Goal: Task Accomplishment & Management: Complete application form

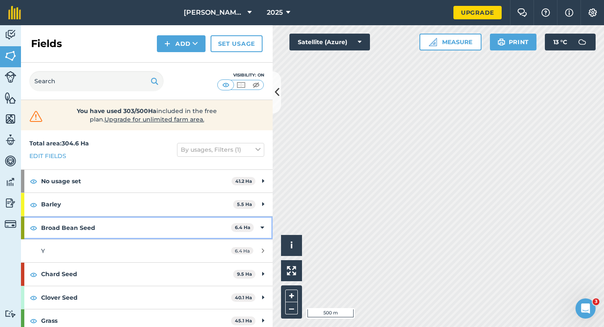
click at [266, 224] on div "Broad Bean Seed 6.4 Ha" at bounding box center [147, 227] width 252 height 23
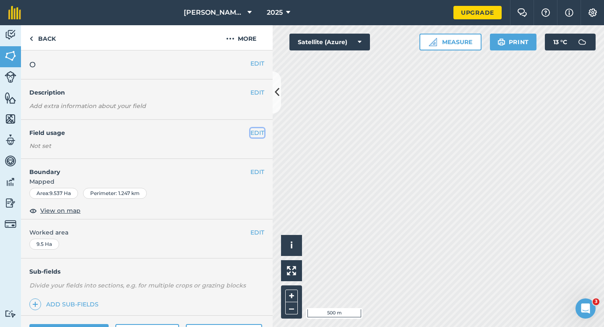
click at [259, 134] on button "EDIT" at bounding box center [258, 132] width 14 height 9
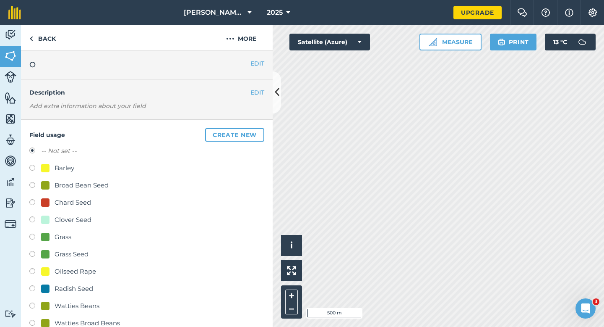
click at [53, 253] on div "Grass Seed" at bounding box center [64, 254] width 47 height 10
radio input "true"
radio input "false"
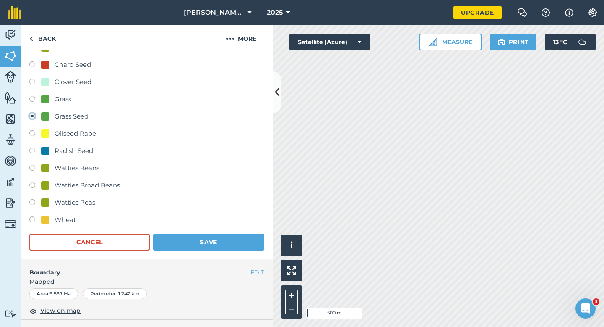
scroll to position [141, 0]
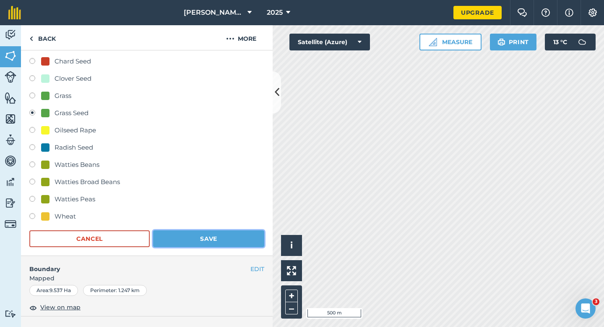
click at [162, 242] on button "Save" at bounding box center [208, 238] width 111 height 17
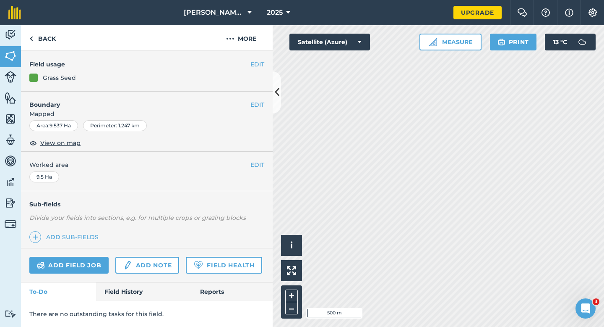
scroll to position [68, 0]
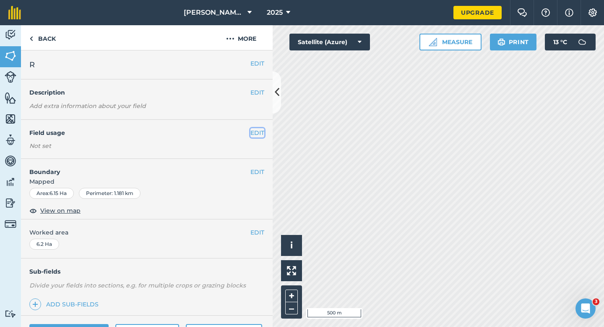
click at [254, 132] on button "EDIT" at bounding box center [258, 132] width 14 height 9
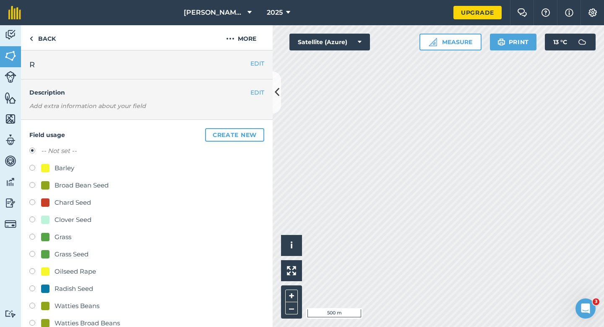
click at [59, 163] on div "Barley" at bounding box center [65, 168] width 20 height 10
radio input "true"
radio input "false"
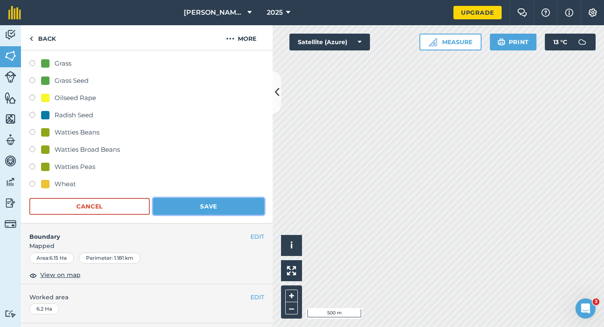
click at [190, 200] on button "Save" at bounding box center [208, 206] width 111 height 17
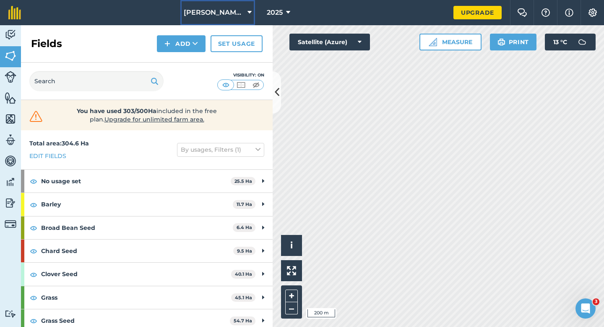
click at [229, 15] on span "[PERSON_NAME] & Sons" at bounding box center [214, 13] width 60 height 10
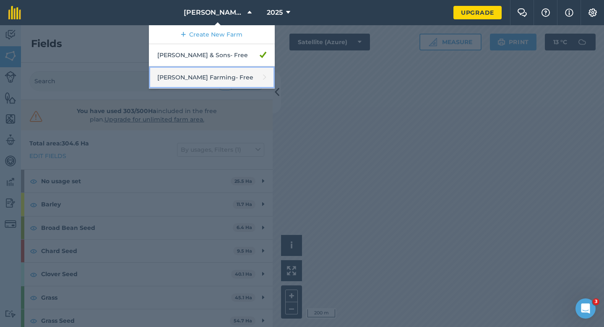
click at [222, 73] on link "[PERSON_NAME] Farming - Free" at bounding box center [212, 77] width 126 height 22
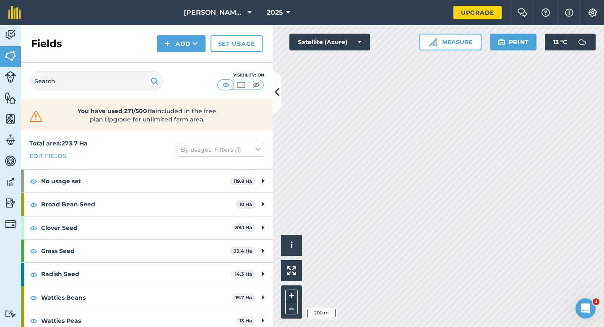
click at [420, 12] on div "[PERSON_NAME] Farming 2025 Upgrade Farm Chat Help Info Settings Map printing is…" at bounding box center [302, 163] width 604 height 327
click at [475, 45] on button "Measure" at bounding box center [451, 42] width 62 height 17
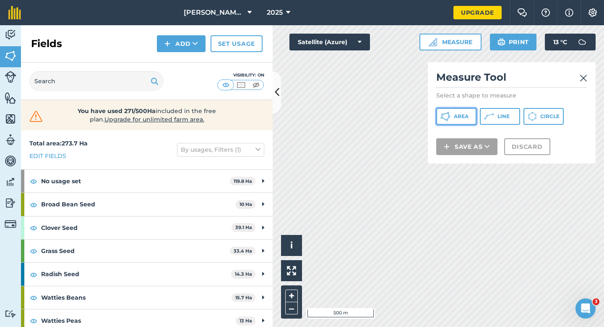
click at [455, 115] on span "Area" at bounding box center [461, 116] width 15 height 7
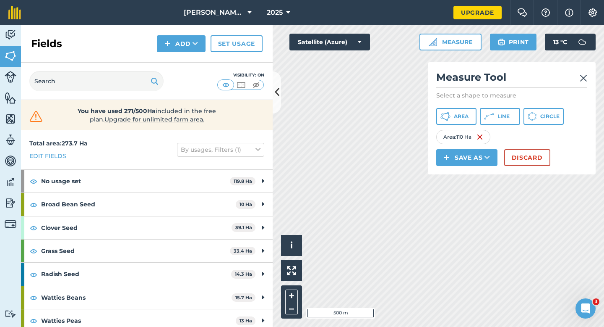
click at [526, 167] on div "Measure Tool Select a shape to measure Area Line Circle Area : 110 Ha Save as D…" at bounding box center [512, 118] width 168 height 112
click at [519, 154] on button "Discard" at bounding box center [528, 157] width 46 height 17
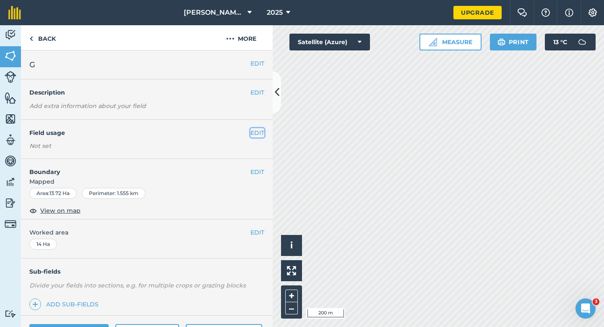
click at [262, 131] on button "EDIT" at bounding box center [258, 132] width 14 height 9
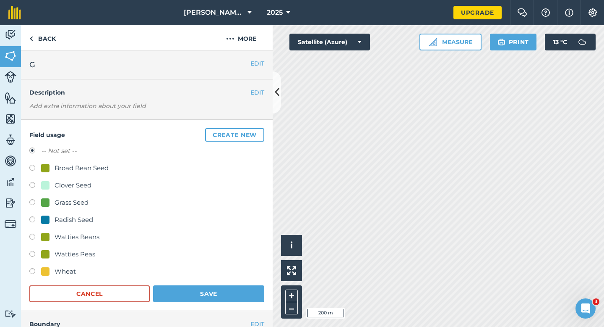
click at [81, 196] on div "-- Not set -- Broad Bean Seed Clover Seed Grass Seed Radish Seed Watties Beans …" at bounding box center [146, 212] width 235 height 133
click at [80, 202] on div "Grass Seed" at bounding box center [72, 202] width 34 height 10
radio input "true"
radio input "false"
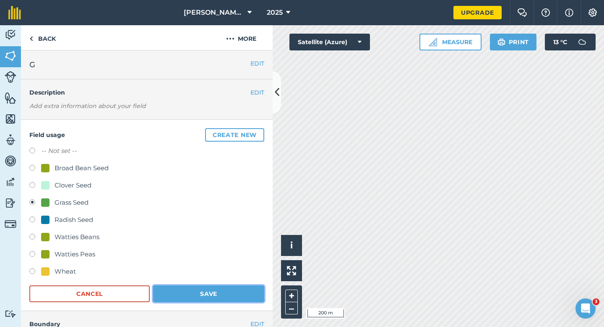
click at [184, 298] on button "Save" at bounding box center [208, 293] width 111 height 17
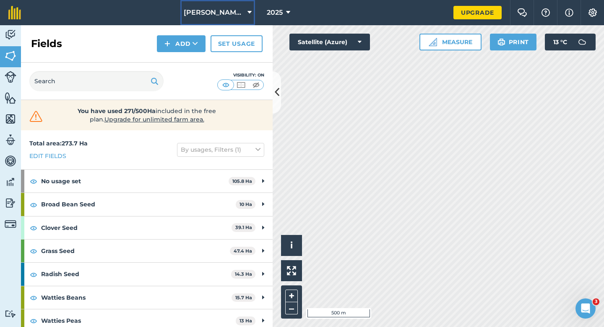
click at [209, 12] on span "[PERSON_NAME] Farming" at bounding box center [214, 13] width 60 height 10
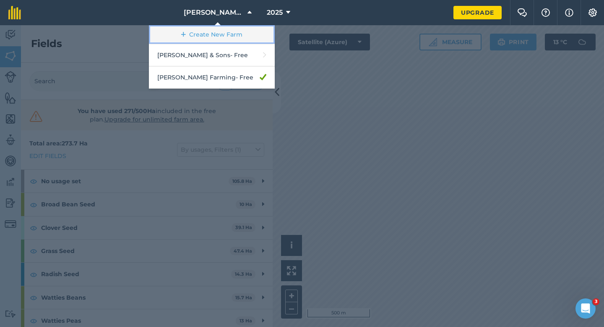
click at [215, 32] on link "Create New Farm" at bounding box center [212, 34] width 126 height 19
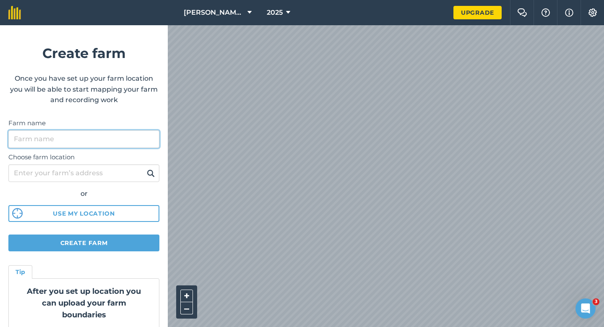
click at [110, 143] on input "Farm name" at bounding box center [83, 139] width 151 height 18
type input "[PERSON_NAME] & Sons Farming"
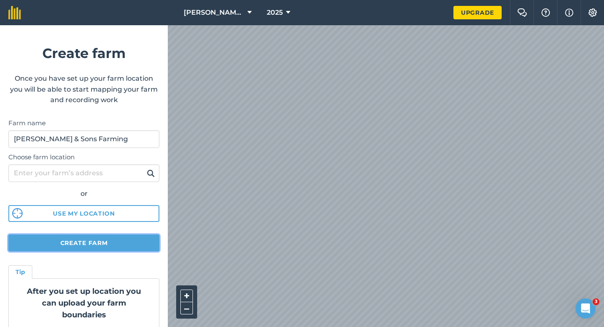
click at [144, 245] on button "Create farm" at bounding box center [83, 242] width 151 height 17
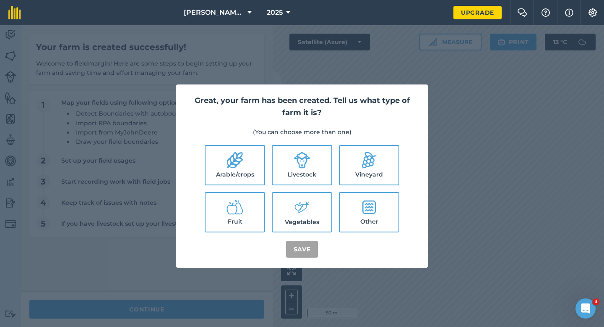
click at [268, 169] on ul "Arable/crops Livestock Vineyard Fruit Vegetables Other" at bounding box center [302, 188] width 232 height 87
click at [285, 169] on label "Livestock" at bounding box center [302, 165] width 59 height 39
checkbox input "true"
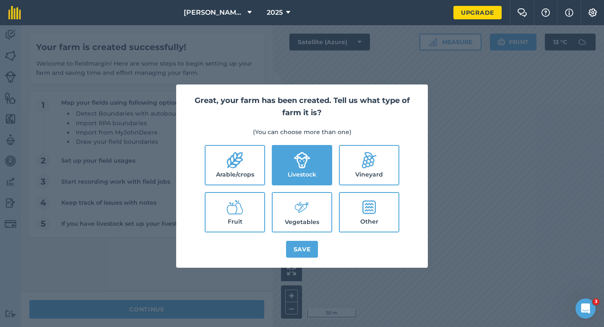
click at [285, 194] on label "Vegetables" at bounding box center [302, 212] width 59 height 39
checkbox input "true"
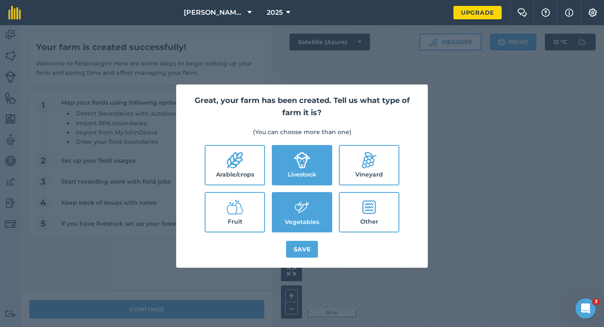
click at [236, 168] on icon at bounding box center [235, 160] width 17 height 17
checkbox input "true"
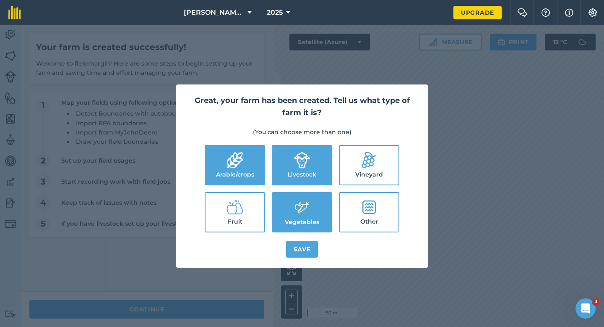
click at [314, 260] on div "Great, your farm has been created. Tell us what type of farm it is? (You can ch…" at bounding box center [302, 175] width 252 height 183
click at [309, 250] on button "Save" at bounding box center [302, 249] width 32 height 17
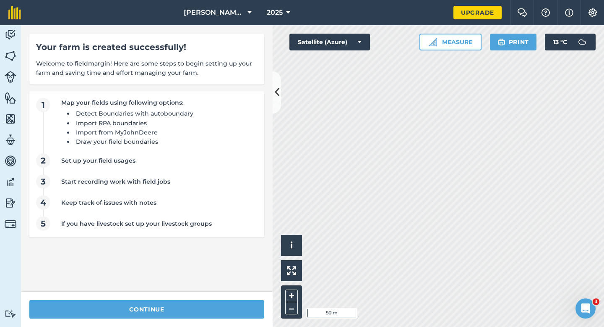
click at [216, 321] on div "continue" at bounding box center [147, 308] width 252 height 35
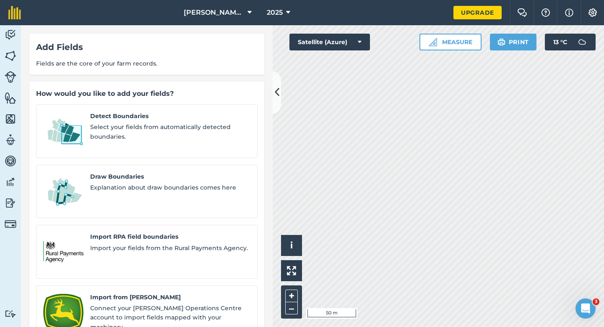
click at [132, 205] on div "Detect Boundaries Select your fields from automatically detected boundaries. Dr…" at bounding box center [147, 251] width 222 height 295
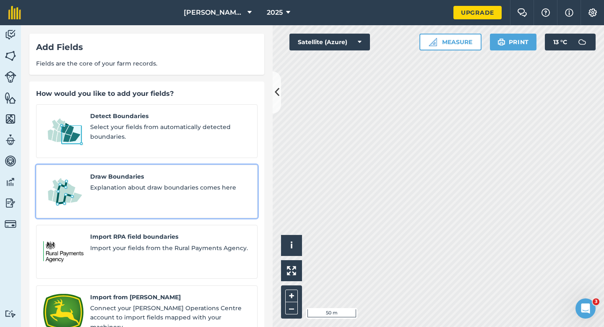
click at [131, 196] on link "Draw Boundaries Explanation about draw boundaries comes here" at bounding box center [147, 192] width 222 height 54
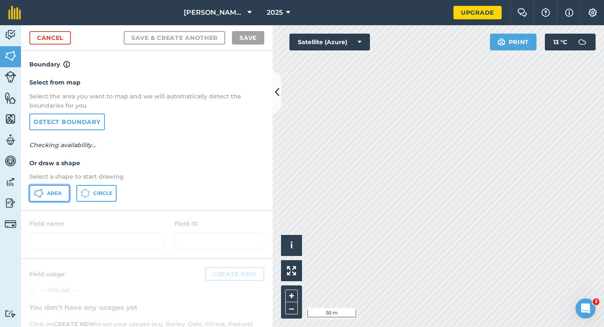
click at [62, 193] on span "Area" at bounding box center [54, 193] width 15 height 7
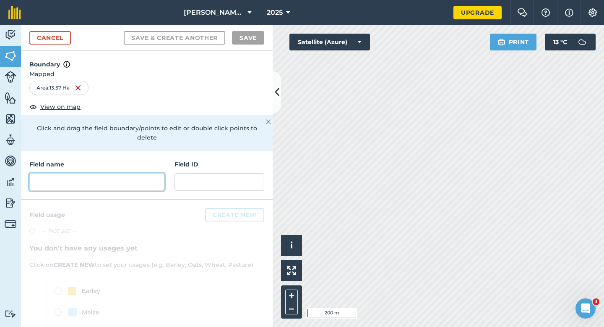
click at [147, 175] on input "text" at bounding box center [96, 182] width 135 height 18
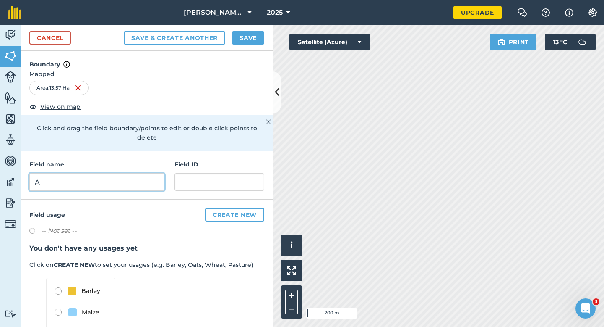
type input "A"
click at [246, 31] on button "Save" at bounding box center [248, 37] width 32 height 13
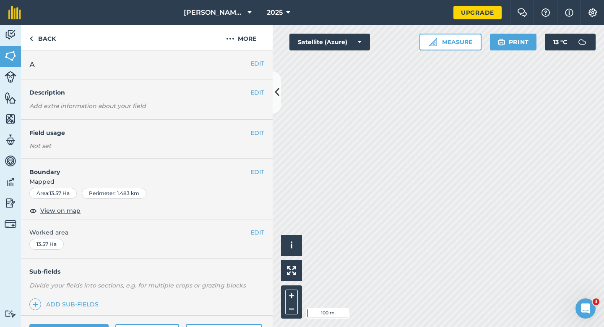
click at [258, 238] on div "EDIT Worked area 13.57 Ha" at bounding box center [147, 238] width 252 height 39
click at [254, 233] on button "EDIT" at bounding box center [258, 232] width 14 height 9
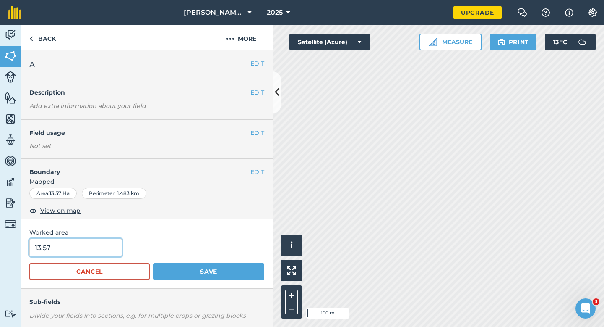
click at [97, 249] on input "13.57" at bounding box center [75, 247] width 93 height 18
type input "13.6"
click at [153, 263] on button "Save" at bounding box center [208, 271] width 111 height 17
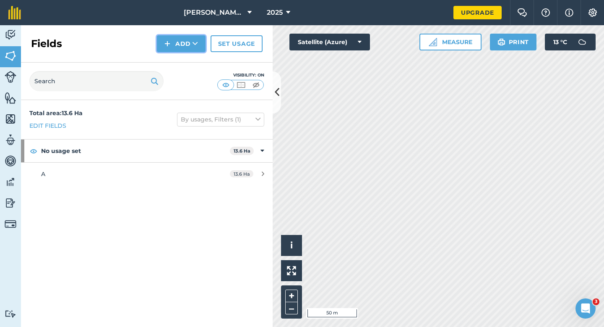
click at [186, 51] on button "Add" at bounding box center [181, 43] width 49 height 17
click at [186, 59] on link "Draw" at bounding box center [181, 62] width 46 height 18
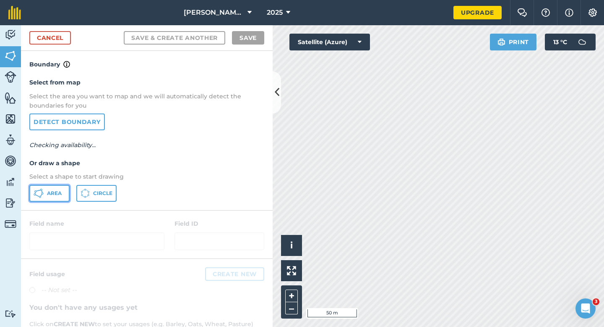
click at [65, 193] on button "Area" at bounding box center [49, 193] width 40 height 17
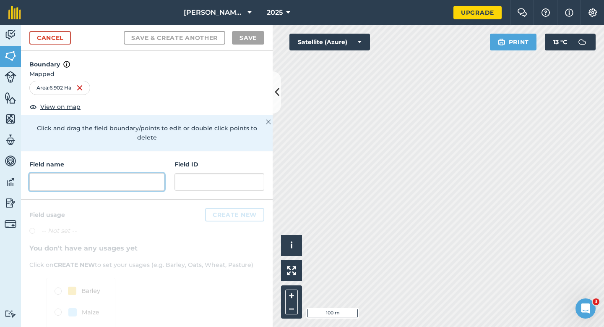
click at [130, 173] on input "text" at bounding box center [96, 182] width 135 height 18
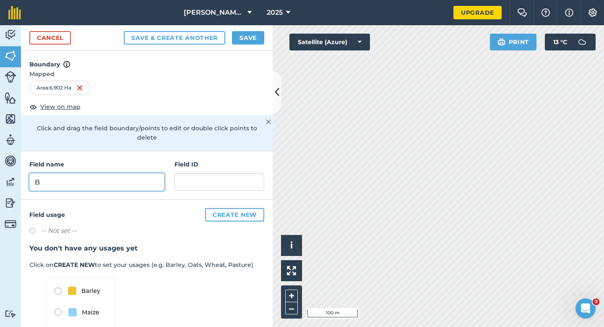
type input "B"
click at [243, 44] on button "Save" at bounding box center [248, 37] width 32 height 13
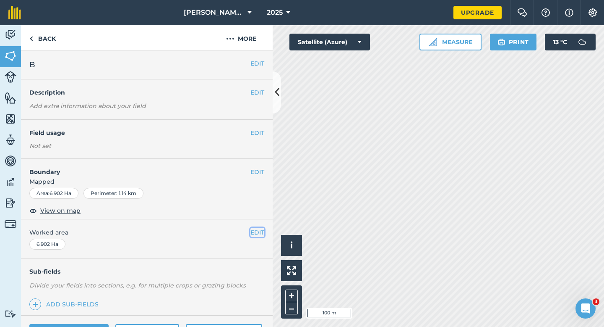
click at [259, 232] on button "EDIT" at bounding box center [258, 232] width 14 height 9
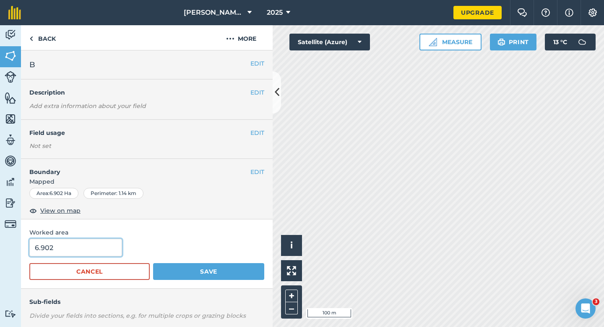
click at [116, 248] on input "6.902" at bounding box center [75, 247] width 93 height 18
type input "7"
click at [153, 263] on button "Save" at bounding box center [208, 271] width 111 height 17
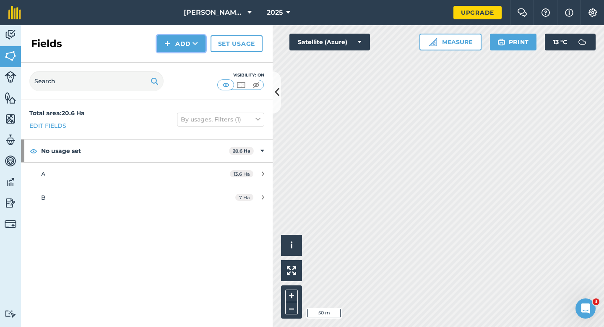
click at [170, 49] on button "Add" at bounding box center [181, 43] width 49 height 17
click at [170, 64] on link "Draw" at bounding box center [181, 62] width 46 height 18
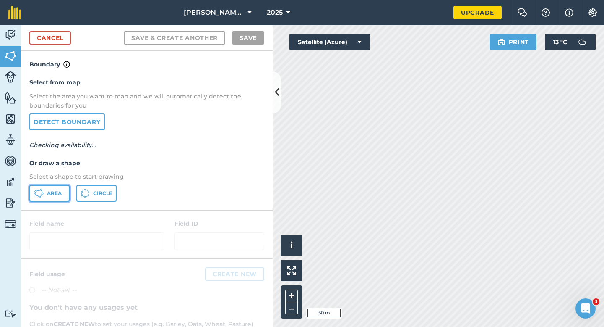
click at [50, 194] on span "Area" at bounding box center [54, 193] width 15 height 7
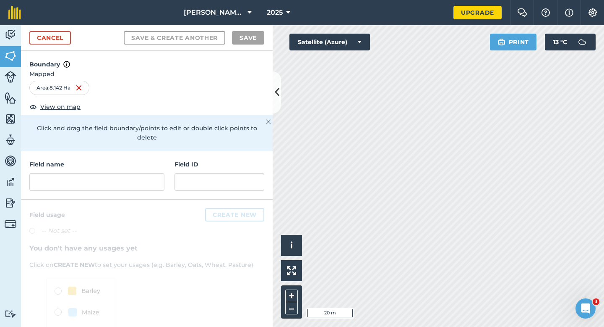
click at [131, 132] on p "Click and drag the field boundary/points to edit or double click points to dele…" at bounding box center [146, 132] width 235 height 19
click at [131, 160] on div "Field name" at bounding box center [96, 175] width 135 height 31
click at [131, 161] on div "Field name" at bounding box center [96, 175] width 135 height 31
click at [131, 173] on input "text" at bounding box center [96, 182] width 135 height 18
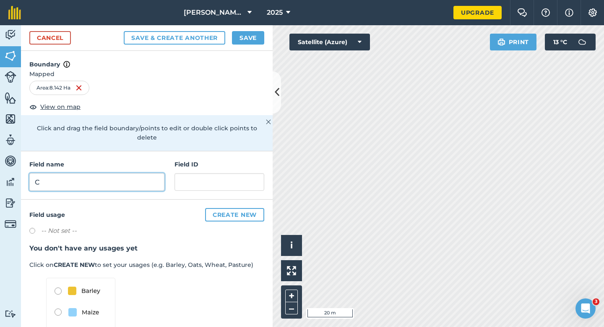
type input "C"
click at [253, 35] on button "Save" at bounding box center [248, 37] width 32 height 13
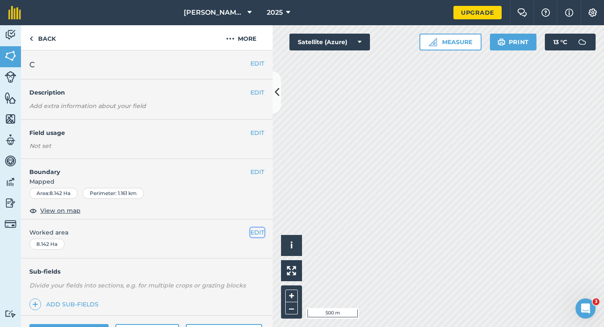
click at [254, 231] on button "EDIT" at bounding box center [258, 232] width 14 height 9
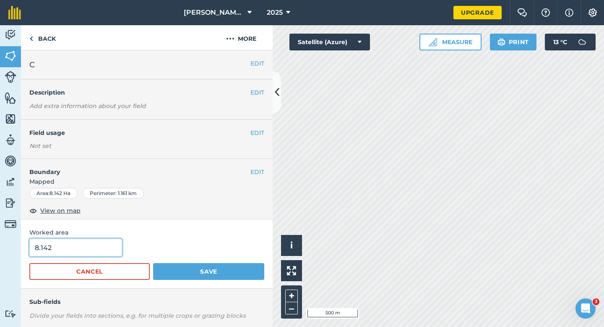
click at [94, 254] on input "8.142" at bounding box center [75, 247] width 93 height 18
type input "8.2"
click at [153, 263] on button "Save" at bounding box center [208, 271] width 111 height 17
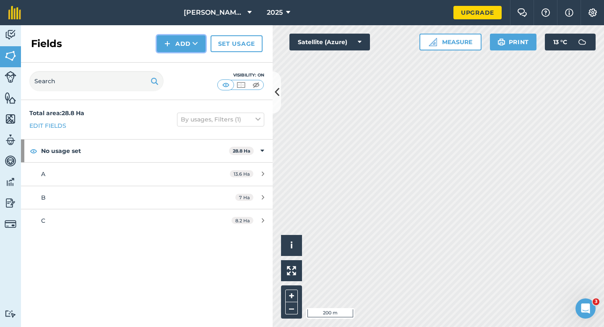
click at [174, 43] on button "Add" at bounding box center [181, 43] width 49 height 17
click at [176, 55] on link "Draw" at bounding box center [181, 62] width 46 height 18
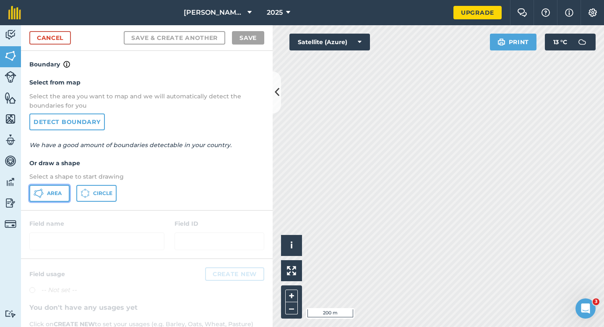
click at [41, 199] on button "Area" at bounding box center [49, 193] width 40 height 17
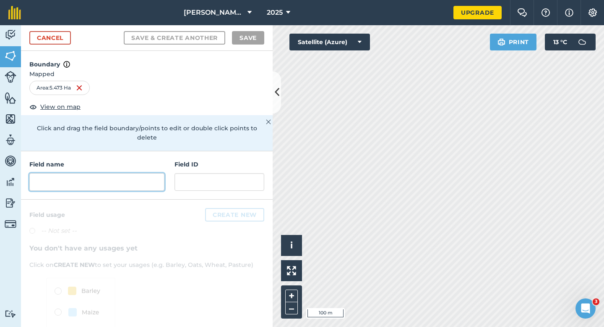
click at [123, 175] on input "text" at bounding box center [96, 182] width 135 height 18
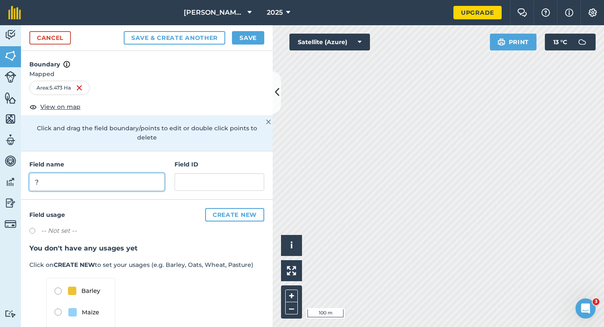
type input "?"
click at [234, 42] on button "Save" at bounding box center [248, 37] width 32 height 13
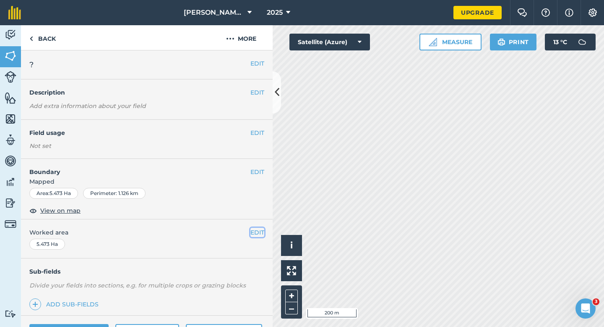
click at [251, 232] on button "EDIT" at bounding box center [258, 232] width 14 height 9
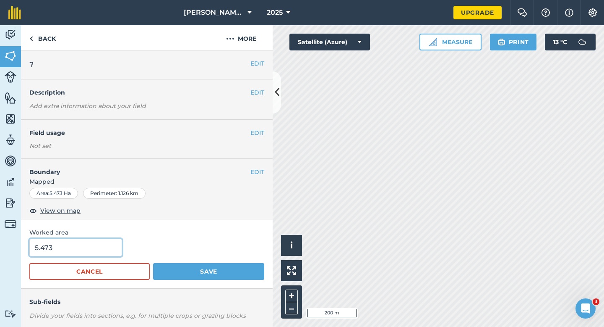
click at [80, 251] on input "5.473" at bounding box center [75, 247] width 93 height 18
type input "5.5"
click at [153, 263] on button "Save" at bounding box center [208, 271] width 111 height 17
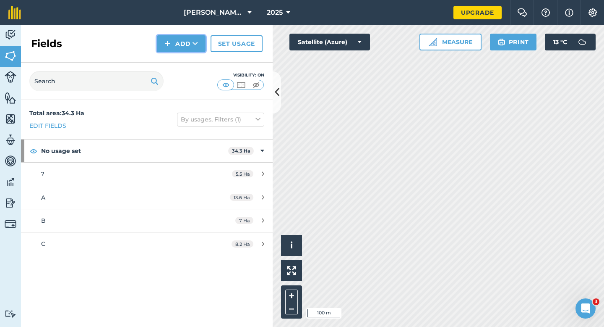
click at [173, 52] on button "Add" at bounding box center [181, 43] width 49 height 17
click at [173, 60] on link "Draw" at bounding box center [181, 62] width 46 height 18
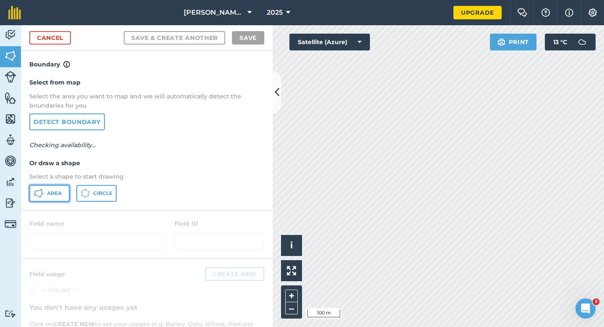
click at [48, 194] on span "Area" at bounding box center [54, 193] width 15 height 7
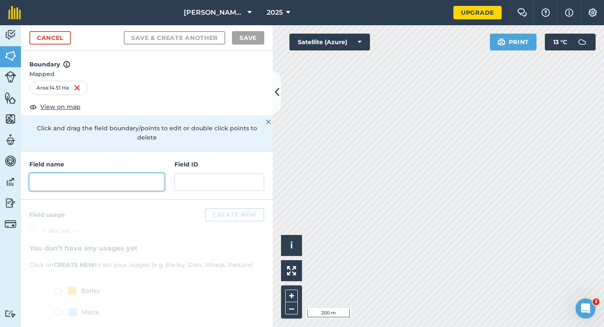
click at [141, 180] on input "text" at bounding box center [96, 182] width 135 height 18
type input "?"
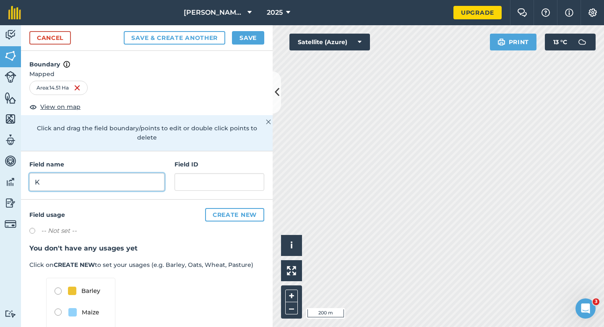
type input "K"
click at [251, 37] on button "Save" at bounding box center [248, 37] width 32 height 13
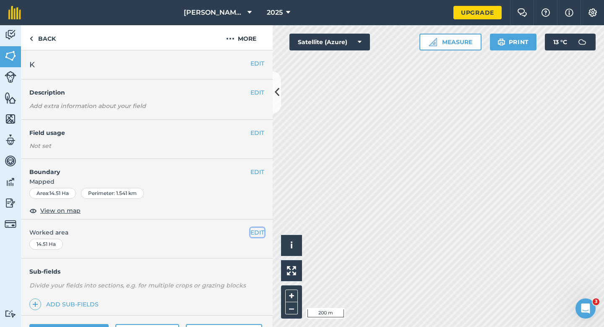
click at [259, 236] on button "EDIT" at bounding box center [258, 232] width 14 height 9
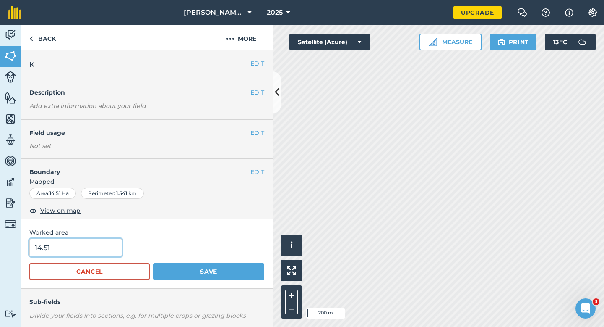
click at [105, 240] on input "14.51" at bounding box center [75, 247] width 93 height 18
click at [105, 246] on input "14.51" at bounding box center [75, 247] width 93 height 18
type input "14.5"
click at [153, 263] on button "Save" at bounding box center [208, 271] width 111 height 17
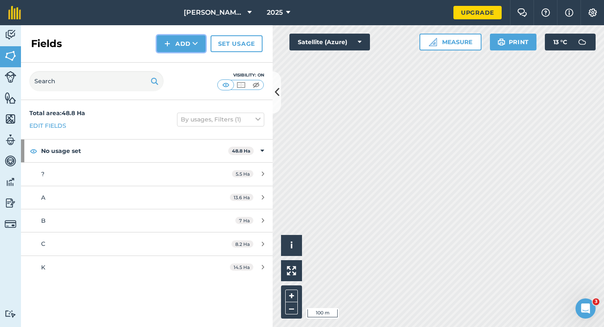
click at [182, 45] on button "Add" at bounding box center [181, 43] width 49 height 17
click at [180, 57] on link "Draw" at bounding box center [181, 62] width 46 height 18
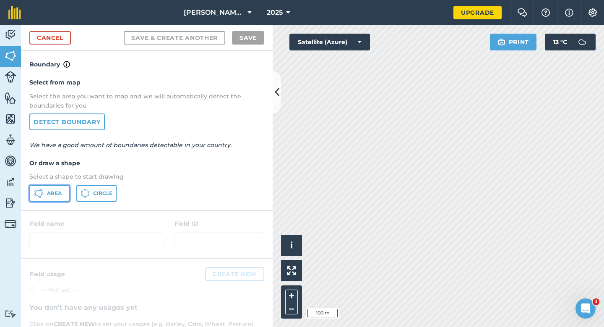
click at [44, 193] on button "Area" at bounding box center [49, 193] width 40 height 17
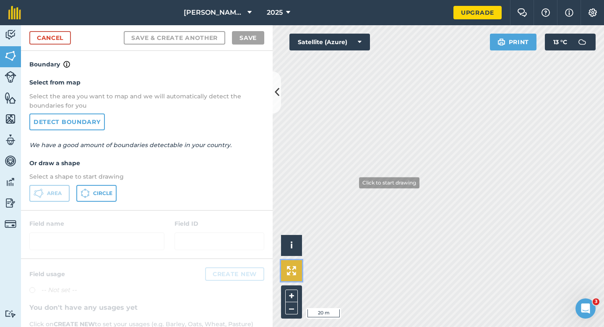
click at [364, 163] on div "Click to start drawing i © 2025 TomTom, Microsoft 20 m + – Satellite (Azure) Pr…" at bounding box center [439, 175] width 332 height 301
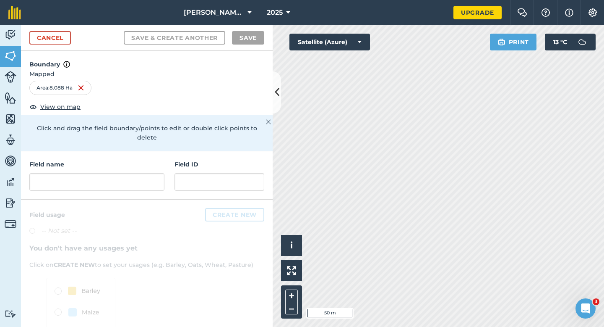
click at [167, 174] on div "Field name Field ID" at bounding box center [147, 175] width 252 height 48
click at [157, 174] on input "text" at bounding box center [96, 182] width 135 height 18
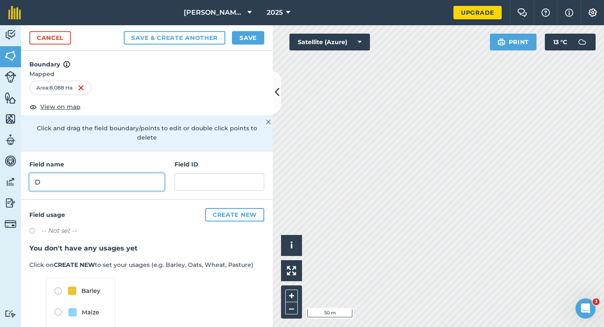
type input "D"
click at [259, 33] on button "Save" at bounding box center [248, 37] width 32 height 13
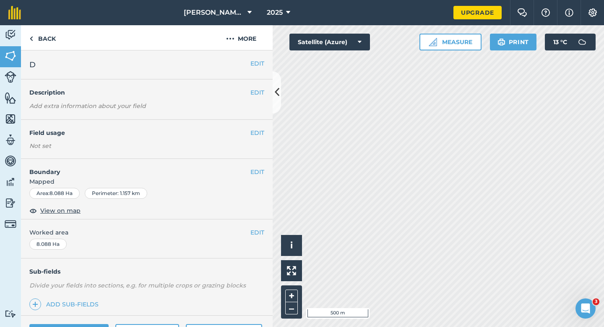
click at [259, 222] on div "EDIT Worked area 8.088 Ha" at bounding box center [147, 238] width 252 height 39
click at [259, 230] on button "EDIT" at bounding box center [258, 232] width 14 height 9
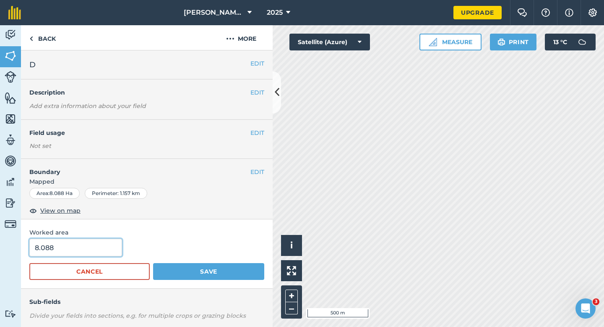
click at [93, 256] on input "8.088" at bounding box center [75, 247] width 93 height 18
type input "8"
click at [153, 263] on button "Save" at bounding box center [208, 271] width 111 height 17
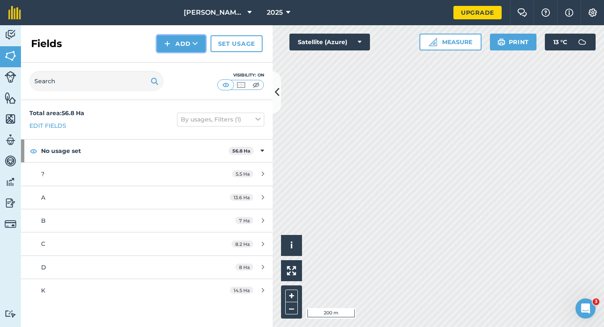
click at [170, 50] on button "Add" at bounding box center [181, 43] width 49 height 17
click at [170, 59] on link "Draw" at bounding box center [181, 62] width 46 height 18
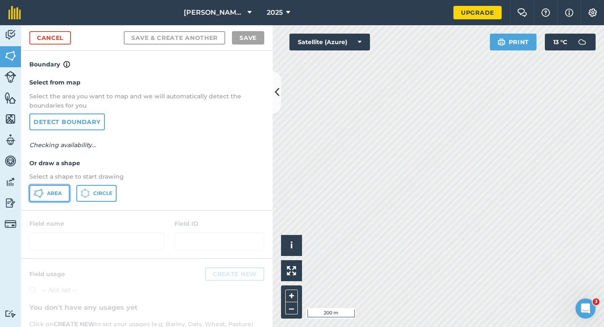
click at [55, 193] on span "Area" at bounding box center [54, 193] width 15 height 7
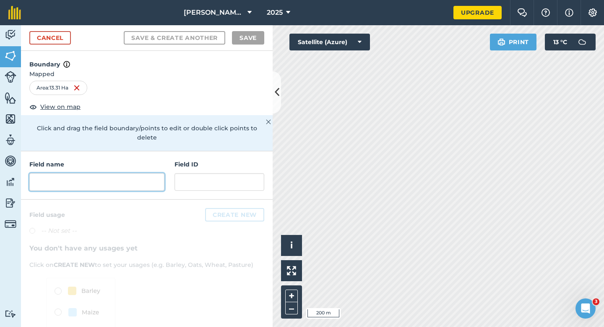
click at [130, 180] on input "text" at bounding box center [96, 182] width 135 height 18
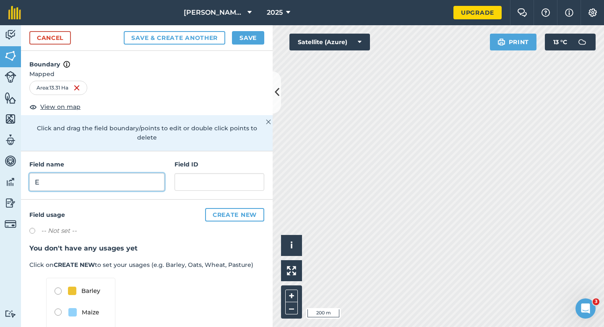
type input "E"
click at [249, 37] on button "Save" at bounding box center [248, 37] width 32 height 13
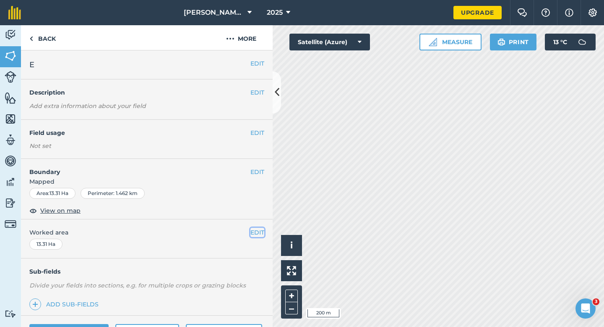
click at [259, 230] on button "EDIT" at bounding box center [258, 232] width 14 height 9
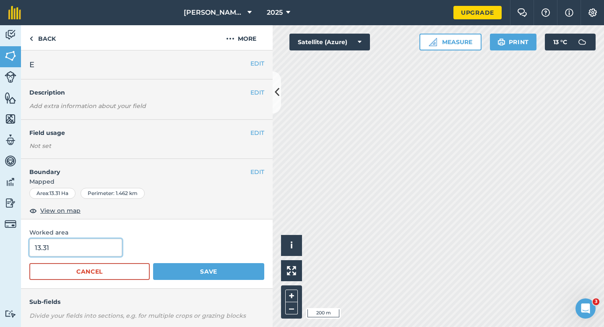
click at [58, 248] on input "13.31" at bounding box center [75, 247] width 93 height 18
type input "13.3"
click at [153, 263] on button "Save" at bounding box center [208, 271] width 111 height 17
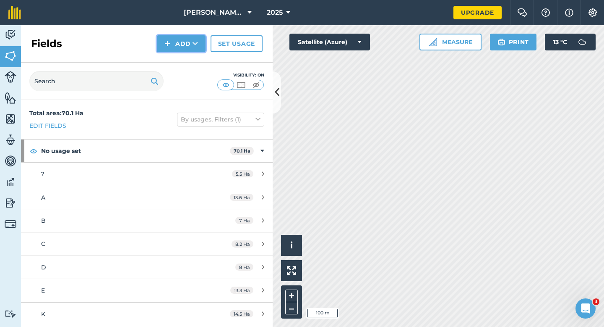
click at [179, 42] on button "Add" at bounding box center [181, 43] width 49 height 17
click at [180, 59] on link "Draw" at bounding box center [181, 62] width 46 height 18
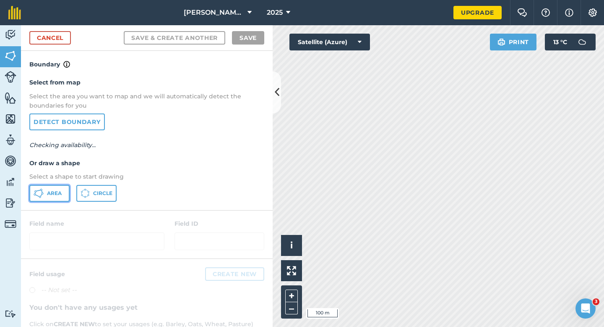
click at [65, 195] on button "Area" at bounding box center [49, 193] width 40 height 17
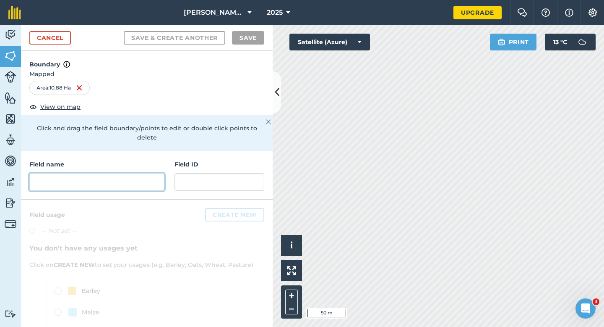
click at [146, 173] on input "text" at bounding box center [96, 182] width 135 height 18
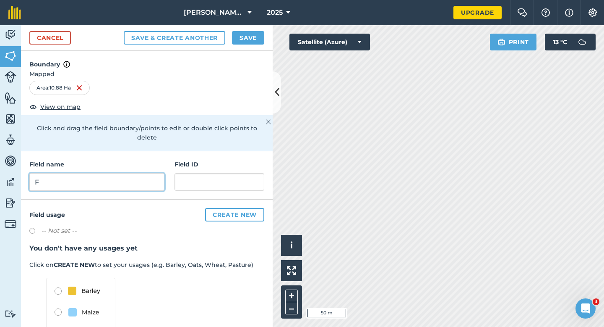
type input "F"
click at [242, 39] on button "Save" at bounding box center [248, 37] width 32 height 13
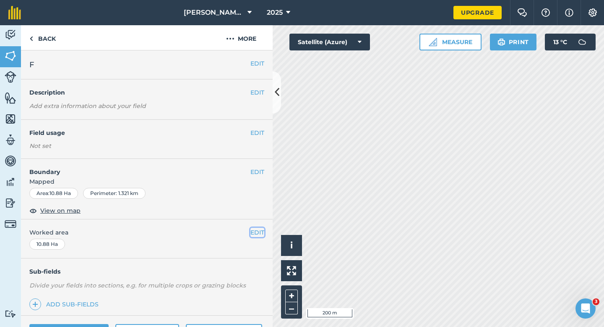
click at [255, 234] on button "EDIT" at bounding box center [258, 232] width 14 height 9
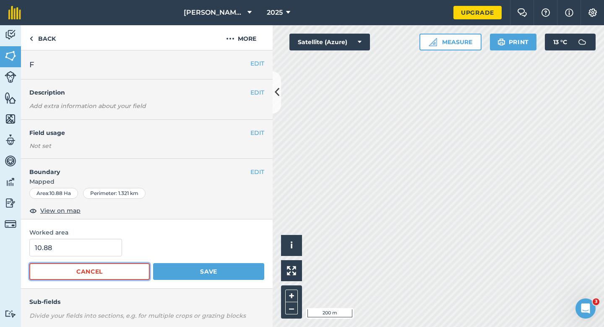
click at [70, 271] on button "Cancel" at bounding box center [89, 271] width 120 height 17
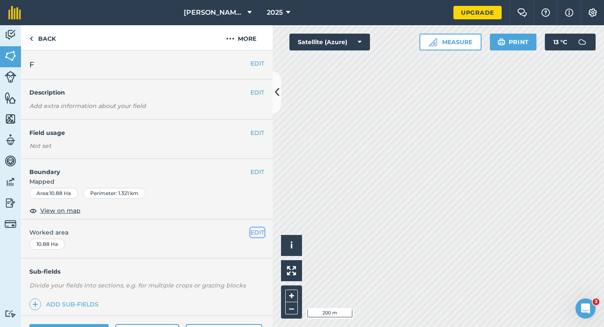
click at [257, 236] on button "EDIT" at bounding box center [258, 232] width 14 height 9
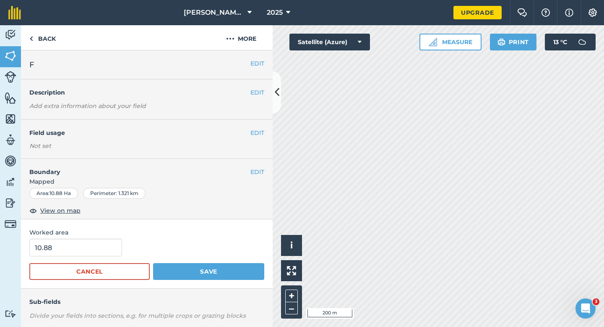
click at [82, 238] on div "Worked area 10.88 Cancel Save" at bounding box center [147, 253] width 252 height 69
click at [86, 254] on input "10.88" at bounding box center [75, 247] width 93 height 18
type input "11"
click at [153, 263] on button "Save" at bounding box center [208, 271] width 111 height 17
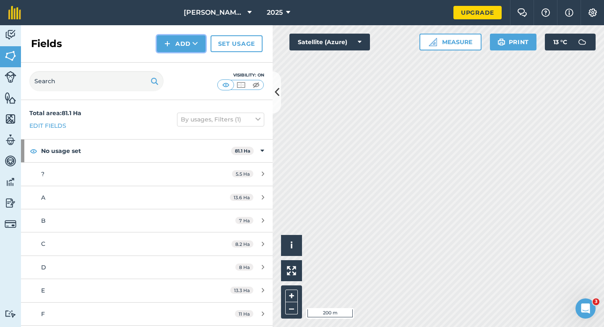
click at [185, 48] on button "Add" at bounding box center [181, 43] width 49 height 17
click at [183, 62] on link "Draw" at bounding box center [181, 62] width 46 height 18
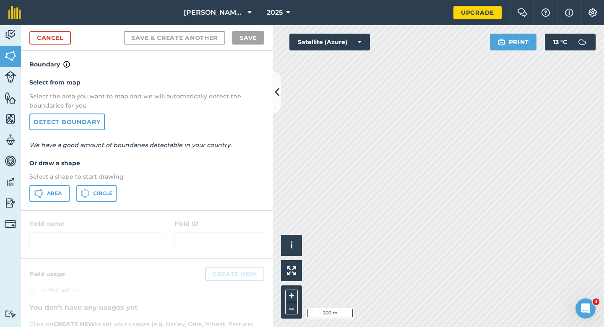
click at [54, 179] on p "Select a shape to start drawing" at bounding box center [146, 176] width 235 height 9
click at [54, 196] on span "Area" at bounding box center [54, 193] width 15 height 7
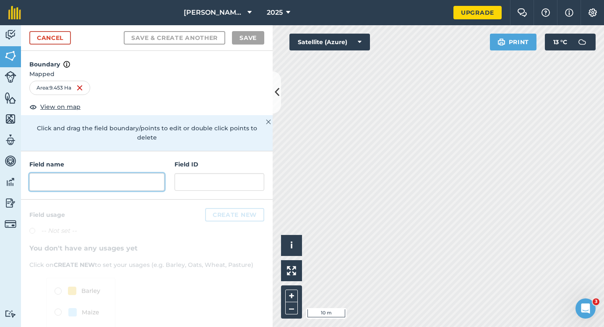
click at [152, 179] on input "text" at bounding box center [96, 182] width 135 height 18
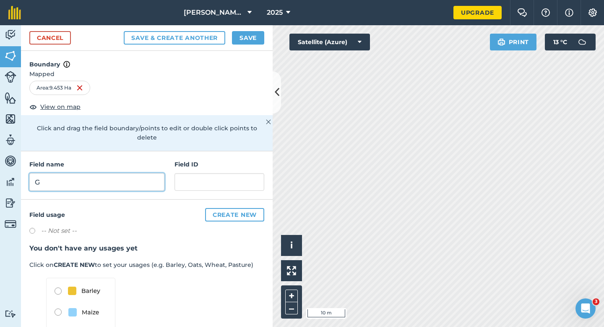
type input "G"
click at [256, 43] on button "Save" at bounding box center [248, 37] width 32 height 13
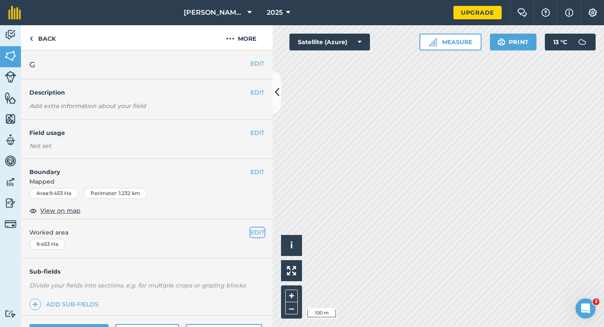
click at [260, 235] on button "EDIT" at bounding box center [258, 232] width 14 height 9
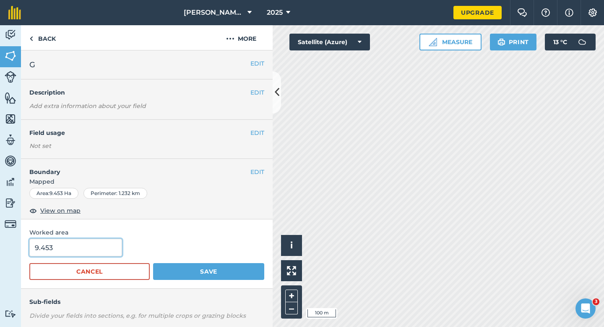
click at [114, 242] on input "9.453" at bounding box center [75, 247] width 93 height 18
click at [111, 251] on input "9.453" at bounding box center [75, 247] width 93 height 18
type input "9.45"
click at [153, 263] on button "Save" at bounding box center [208, 271] width 111 height 17
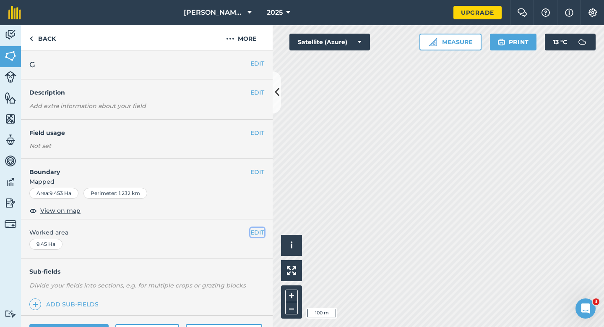
click at [257, 230] on button "EDIT" at bounding box center [258, 232] width 14 height 9
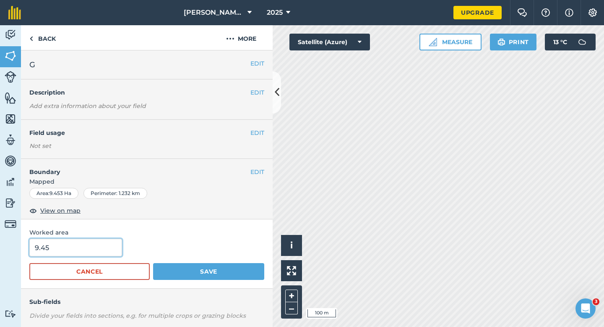
click at [88, 250] on input "9.45" at bounding box center [75, 247] width 93 height 18
type input "9.5"
click at [153, 263] on button "Save" at bounding box center [208, 271] width 111 height 17
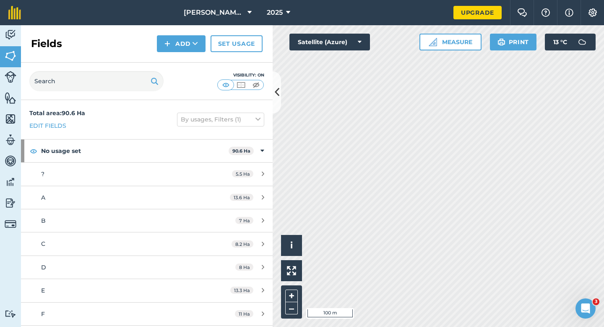
click at [180, 52] on div "Fields Add Set usage" at bounding box center [147, 43] width 252 height 37
click at [180, 42] on button "Add" at bounding box center [181, 43] width 49 height 17
click at [181, 53] on link "Draw" at bounding box center [181, 62] width 46 height 18
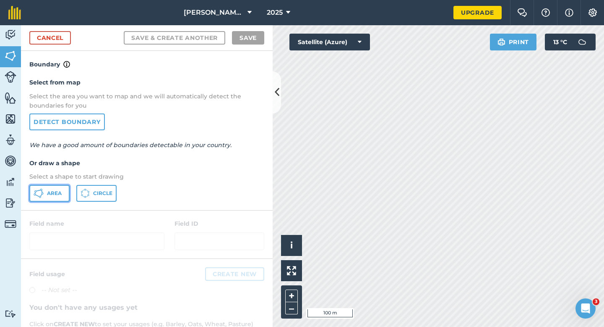
click at [35, 191] on icon at bounding box center [35, 191] width 2 height 2
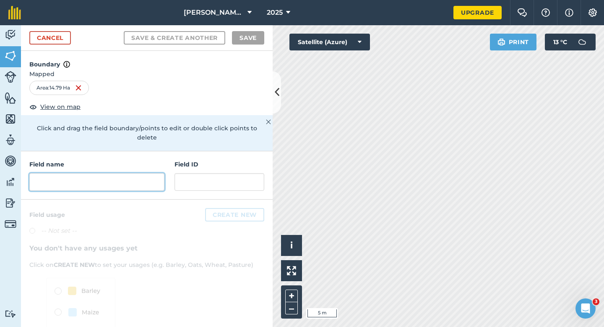
click at [84, 179] on input "text" at bounding box center [96, 182] width 135 height 18
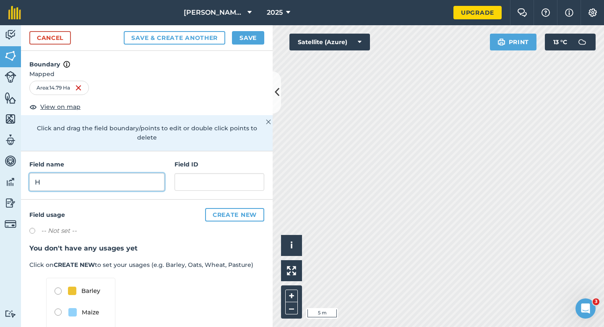
type input "H"
click at [240, 42] on button "Save" at bounding box center [248, 37] width 32 height 13
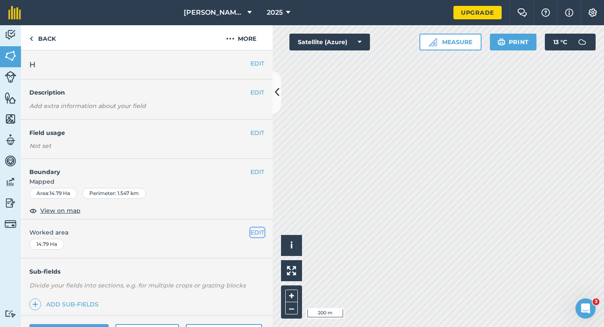
click at [259, 229] on button "EDIT" at bounding box center [258, 232] width 14 height 9
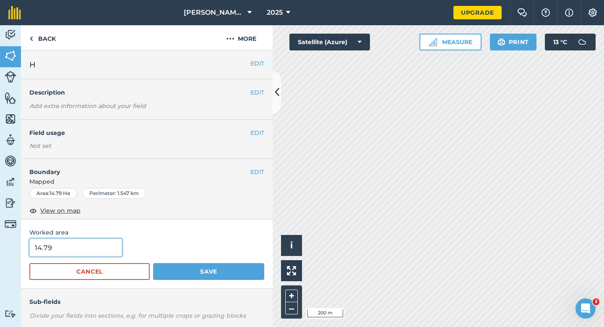
click at [118, 243] on input "14.79" at bounding box center [75, 247] width 93 height 18
type input "14.8"
click at [153, 263] on button "Save" at bounding box center [208, 271] width 111 height 17
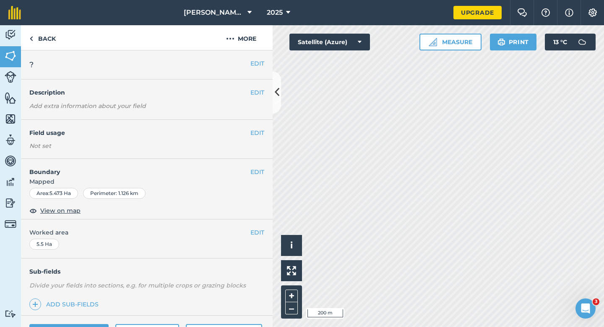
click at [254, 55] on div "EDIT ?" at bounding box center [147, 64] width 252 height 29
click at [254, 62] on button "EDIT" at bounding box center [258, 63] width 14 height 9
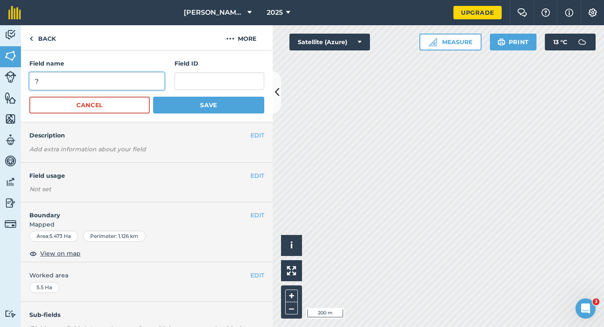
click at [127, 80] on input "?" at bounding box center [96, 81] width 135 height 18
click at [127, 80] on input "I" at bounding box center [96, 81] width 135 height 18
type input "I"
click at [153, 97] on button "Save" at bounding box center [208, 105] width 111 height 17
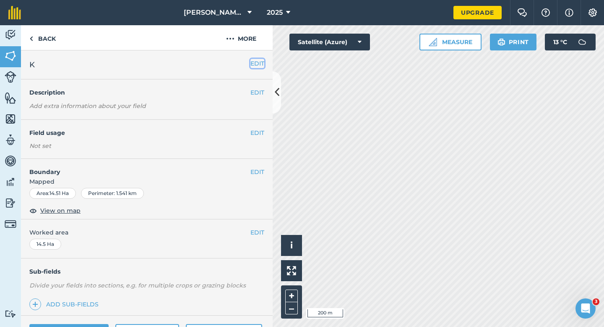
click at [253, 60] on button "EDIT" at bounding box center [258, 63] width 14 height 9
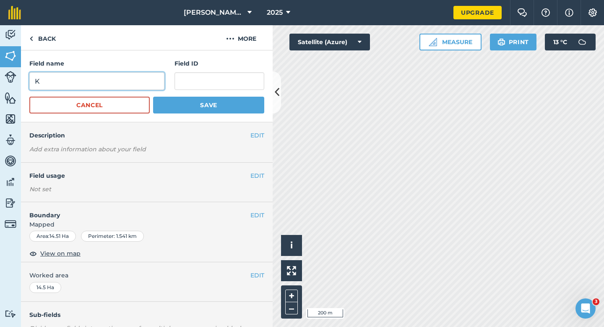
click at [141, 89] on input "K" at bounding box center [96, 81] width 135 height 18
type input "J"
click at [153, 97] on button "Save" at bounding box center [208, 105] width 111 height 17
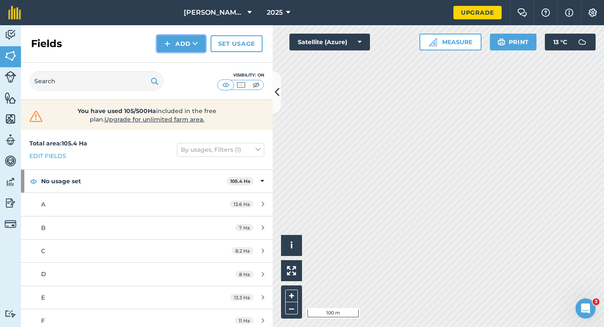
click at [180, 41] on button "Add" at bounding box center [181, 43] width 49 height 17
click at [180, 67] on link "Draw" at bounding box center [181, 62] width 46 height 18
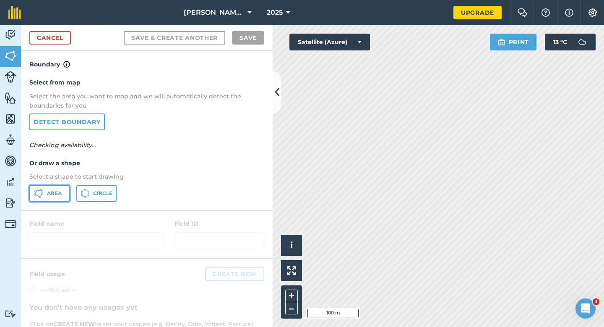
click at [40, 200] on button "Area" at bounding box center [49, 193] width 40 height 17
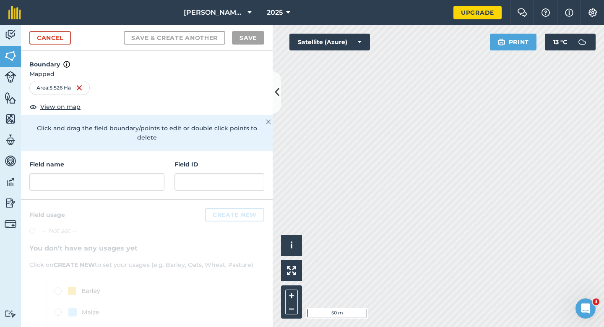
click at [146, 160] on h4 "Field name" at bounding box center [96, 164] width 135 height 9
click at [146, 173] on input "text" at bounding box center [96, 182] width 135 height 18
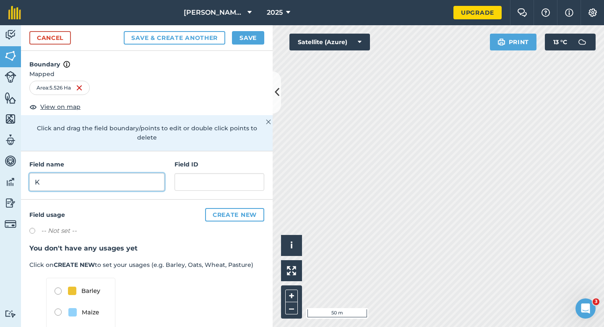
type input "K"
click at [256, 43] on button "Save" at bounding box center [248, 37] width 32 height 13
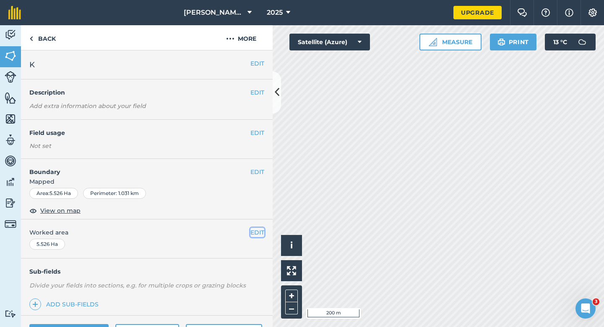
click at [255, 231] on button "EDIT" at bounding box center [258, 232] width 14 height 9
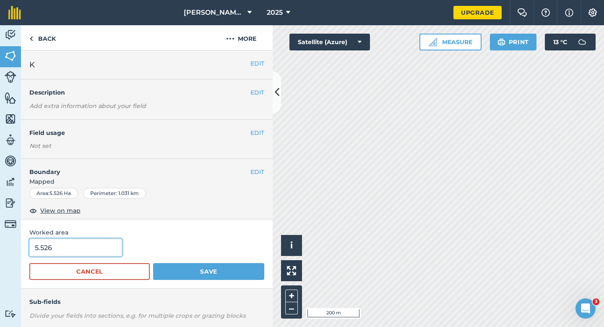
click at [82, 244] on input "5.526" at bounding box center [75, 247] width 93 height 18
type input "5.5"
click at [153, 263] on button "Save" at bounding box center [208, 271] width 111 height 17
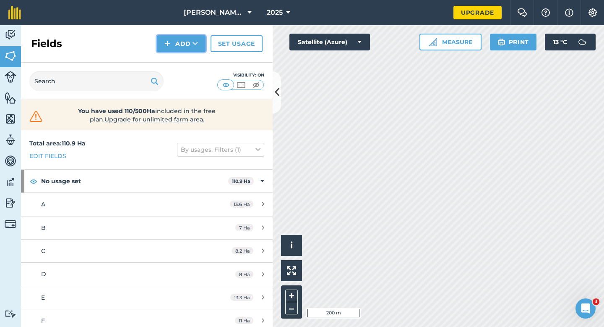
click at [176, 50] on button "Add" at bounding box center [181, 43] width 49 height 17
click at [176, 58] on link "Draw" at bounding box center [181, 62] width 46 height 18
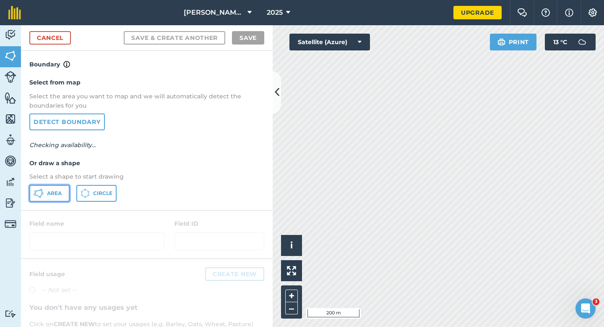
click at [44, 198] on button "Area" at bounding box center [49, 193] width 40 height 17
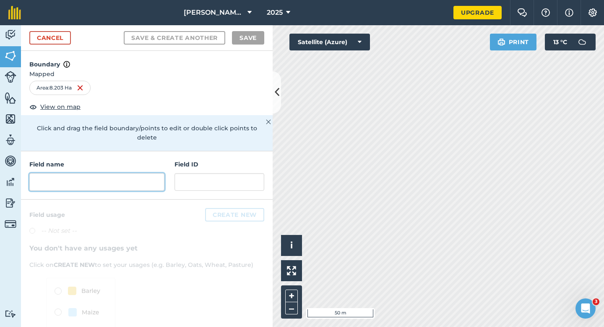
click at [145, 177] on input "text" at bounding box center [96, 182] width 135 height 18
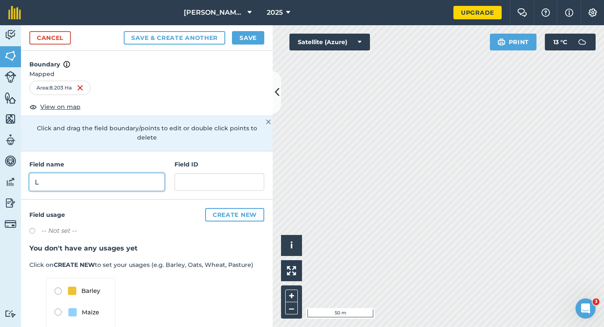
type input "L"
click at [253, 35] on button "Save" at bounding box center [248, 37] width 32 height 13
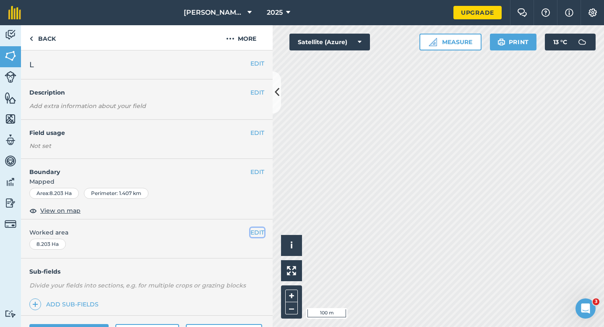
click at [254, 229] on button "EDIT" at bounding box center [258, 232] width 14 height 9
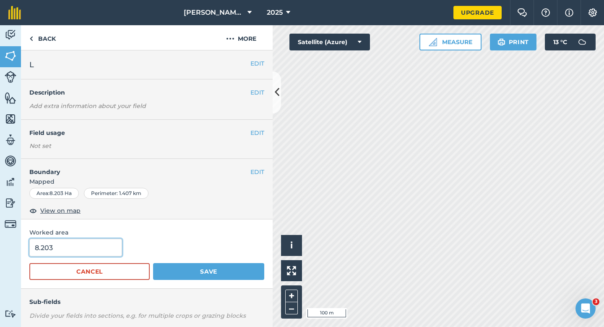
click at [112, 247] on input "8.203" at bounding box center [75, 247] width 93 height 18
type input "8.2"
click at [153, 263] on button "Save" at bounding box center [208, 271] width 111 height 17
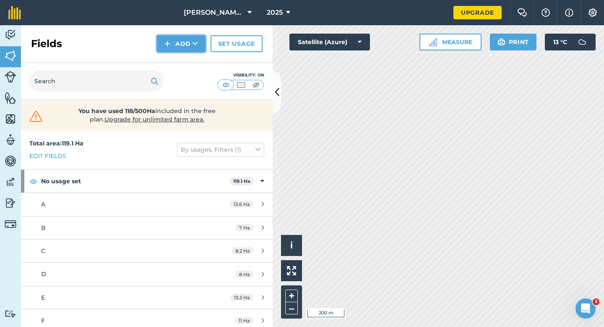
click at [175, 39] on button "Add" at bounding box center [181, 43] width 49 height 17
click at [177, 57] on link "Draw" at bounding box center [181, 62] width 46 height 18
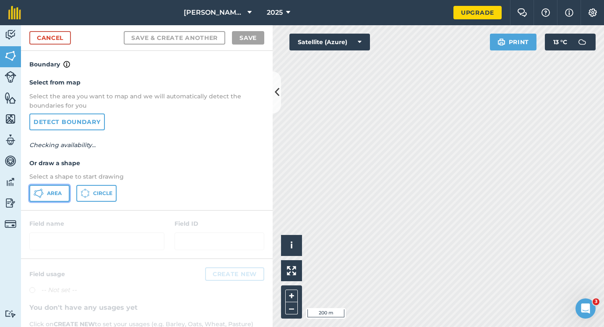
click at [57, 187] on button "Area" at bounding box center [49, 193] width 40 height 17
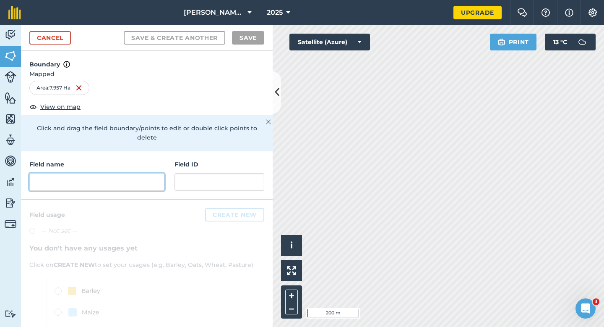
click at [133, 177] on input "text" at bounding box center [96, 182] width 135 height 18
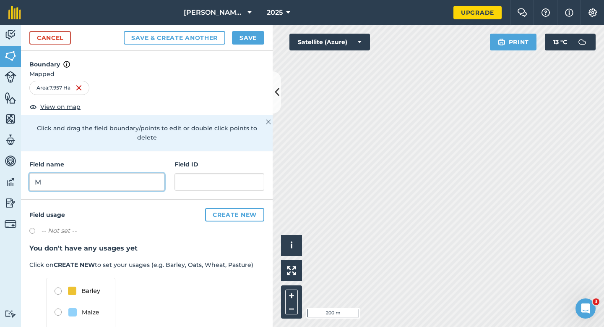
type input "M"
click at [250, 33] on button "Save" at bounding box center [248, 37] width 32 height 13
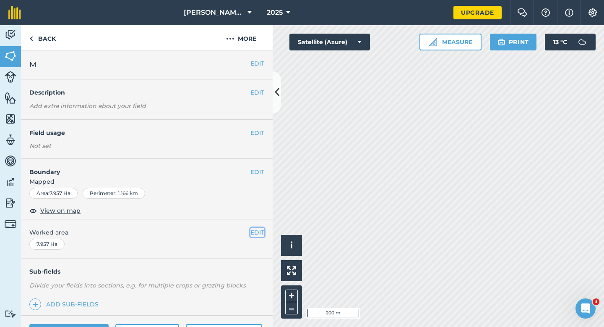
click at [260, 233] on button "EDIT" at bounding box center [258, 232] width 14 height 9
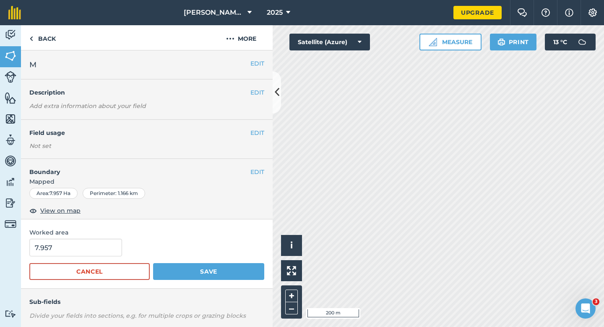
click at [124, 243] on div "7.957" at bounding box center [146, 247] width 235 height 18
click at [110, 243] on input "7.957" at bounding box center [75, 247] width 93 height 18
type input "8"
click at [153, 263] on button "Save" at bounding box center [208, 271] width 111 height 17
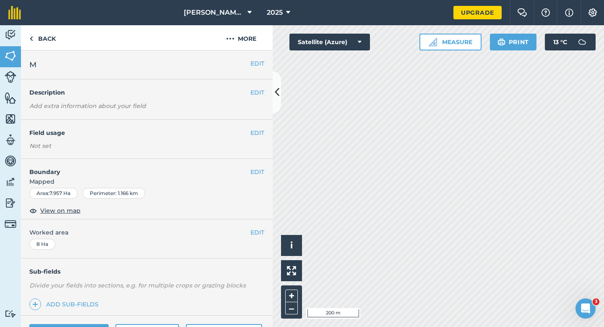
click at [252, 54] on div "EDIT M" at bounding box center [147, 64] width 252 height 29
click at [255, 61] on button "EDIT" at bounding box center [258, 63] width 14 height 9
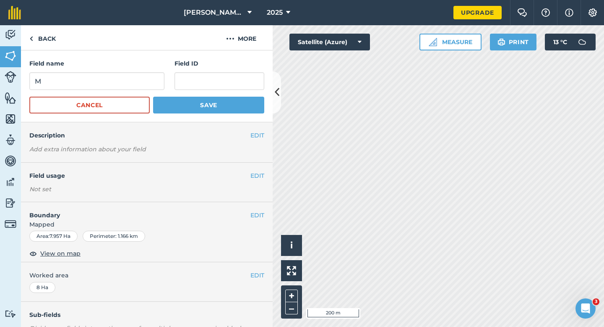
click at [129, 92] on form "Field name M Field ID Cancel Save" at bounding box center [146, 86] width 235 height 55
click at [129, 81] on input "M" at bounding box center [96, 81] width 135 height 18
type input "L\\\"
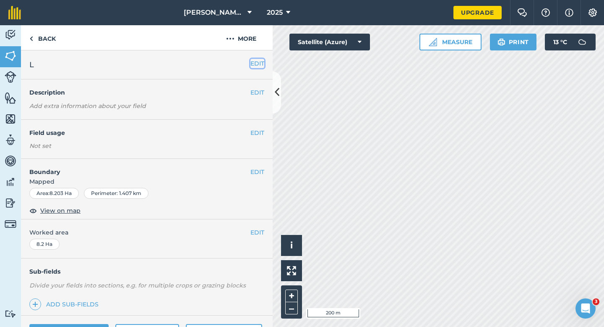
click at [259, 65] on button "EDIT" at bounding box center [258, 63] width 14 height 9
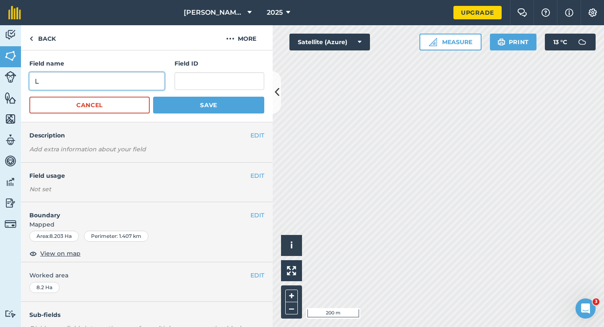
click at [144, 78] on input "L" at bounding box center [96, 81] width 135 height 18
type input "N"
click at [153, 97] on button "Save" at bounding box center [208, 105] width 111 height 17
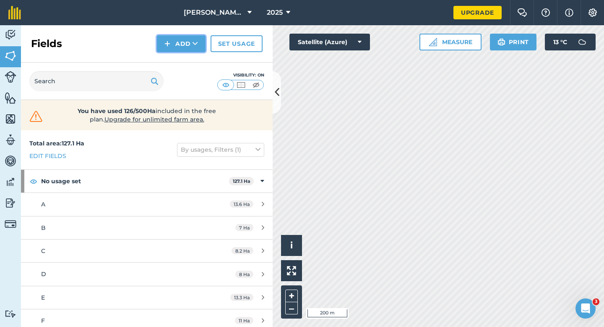
click at [180, 43] on button "Add" at bounding box center [181, 43] width 49 height 17
click at [180, 58] on link "Draw" at bounding box center [181, 62] width 46 height 18
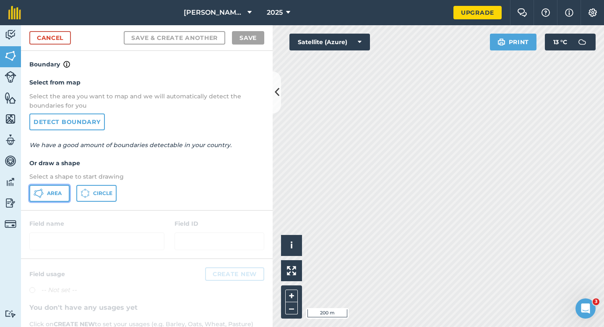
click at [48, 196] on span "Area" at bounding box center [54, 193] width 15 height 7
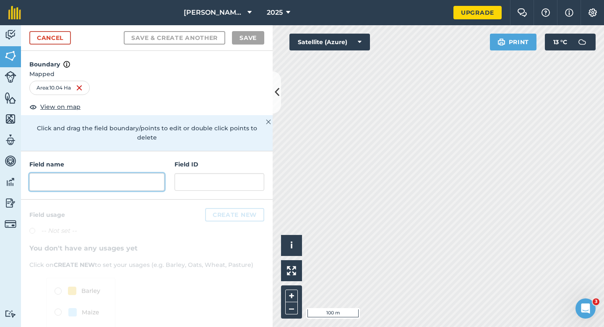
click at [111, 174] on input "text" at bounding box center [96, 182] width 135 height 18
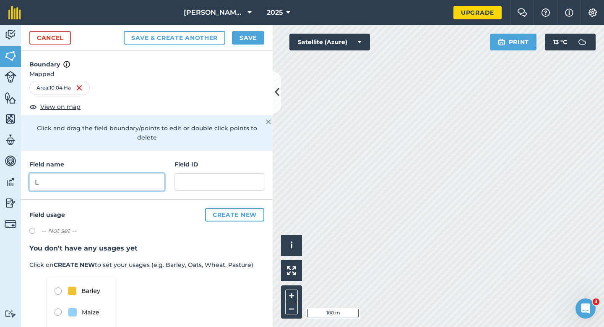
type input "L"
click at [265, 35] on div "Cancel Save & Create Another Save" at bounding box center [147, 38] width 252 height 26
click at [249, 35] on button "Save" at bounding box center [248, 37] width 32 height 13
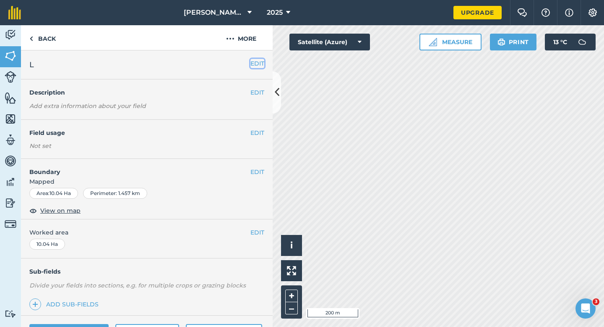
click at [255, 65] on button "EDIT" at bounding box center [258, 63] width 14 height 9
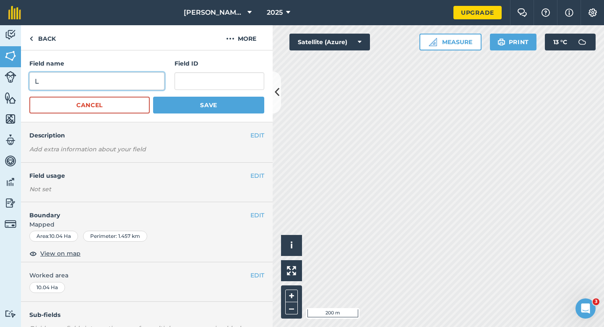
click at [120, 89] on input "L" at bounding box center [96, 81] width 135 height 18
click at [208, 206] on h4 "Boundary" at bounding box center [136, 211] width 230 height 18
click at [259, 270] on div "EDIT Worked area 10.04 Ha" at bounding box center [147, 281] width 252 height 39
click at [259, 274] on button "EDIT" at bounding box center [258, 274] width 14 height 9
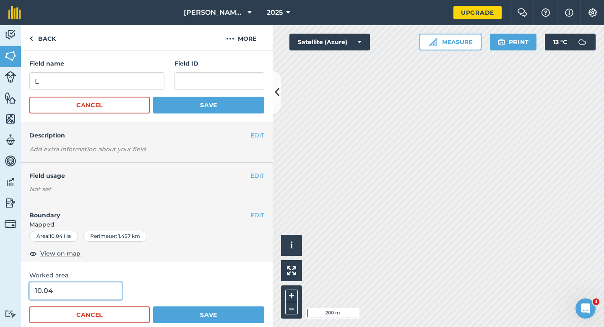
click at [100, 282] on input "10.04" at bounding box center [75, 291] width 93 height 18
type input "10"
click at [153, 306] on button "Save" at bounding box center [208, 314] width 111 height 17
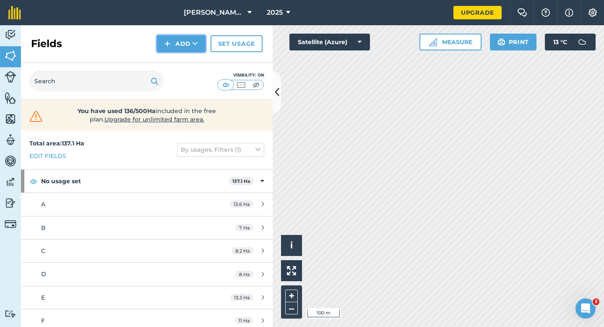
click at [169, 41] on img at bounding box center [168, 44] width 6 height 10
click at [173, 56] on link "Draw" at bounding box center [181, 62] width 46 height 18
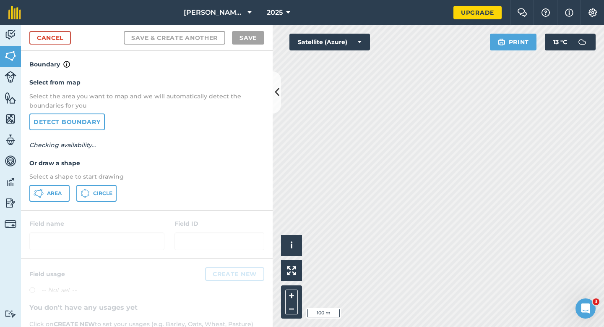
click at [61, 184] on div "Select from map Select the area you want to map and we will automatically detec…" at bounding box center [147, 139] width 252 height 140
click at [61, 188] on button "Area" at bounding box center [49, 193] width 40 height 17
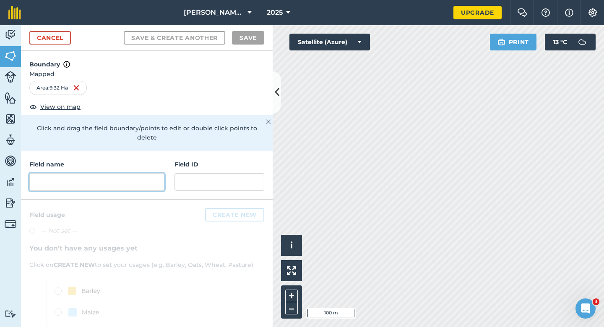
click at [129, 173] on input "text" at bounding box center [96, 182] width 135 height 18
click at [102, 177] on input "text" at bounding box center [96, 182] width 135 height 18
type input "N"
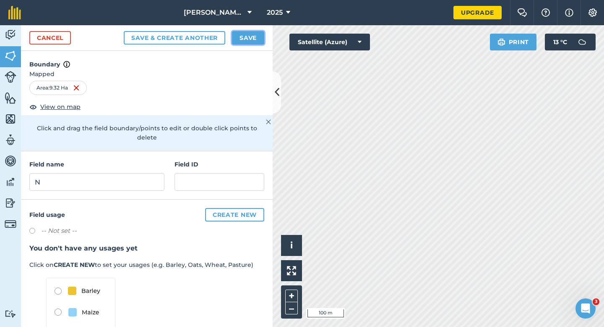
click at [244, 39] on button "Save" at bounding box center [248, 37] width 32 height 13
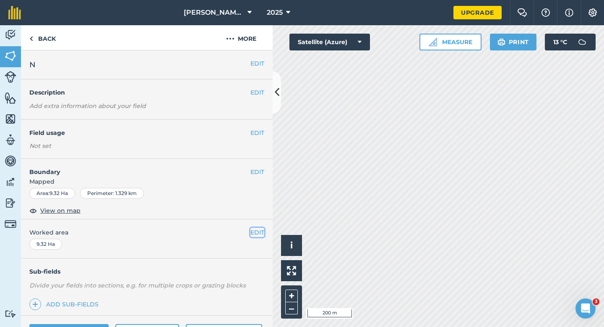
click at [260, 236] on button "EDIT" at bounding box center [258, 232] width 14 height 9
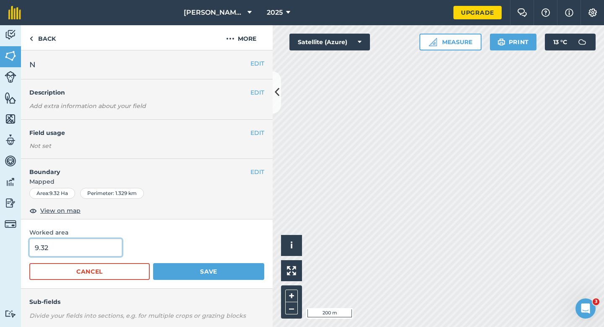
click at [72, 254] on input "9.32" at bounding box center [75, 247] width 93 height 18
type input "9.3"
click at [153, 263] on button "Save" at bounding box center [208, 271] width 111 height 17
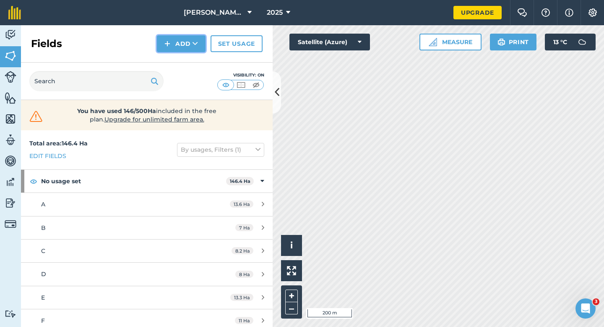
click at [180, 41] on button "Add" at bounding box center [181, 43] width 49 height 17
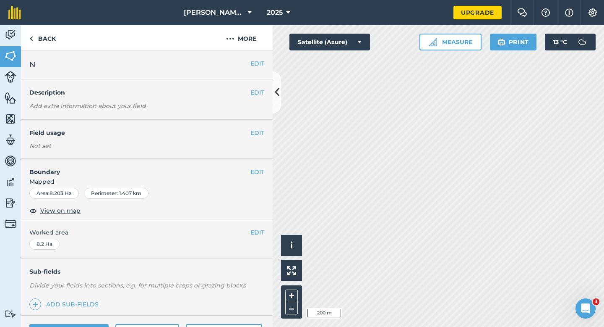
click at [256, 68] on div "EDIT N" at bounding box center [147, 64] width 252 height 29
click at [256, 66] on button "EDIT" at bounding box center [258, 63] width 14 height 9
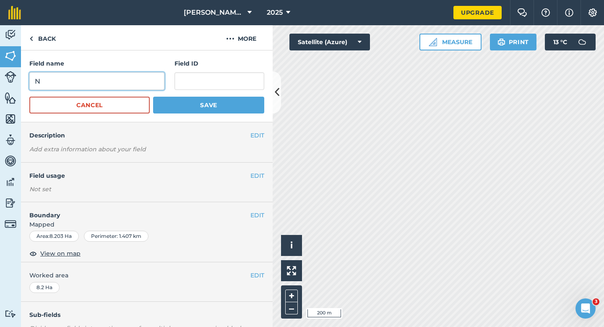
click at [107, 78] on input "N" at bounding box center [96, 81] width 135 height 18
type input "O"
click at [153, 97] on button "Save" at bounding box center [208, 105] width 111 height 17
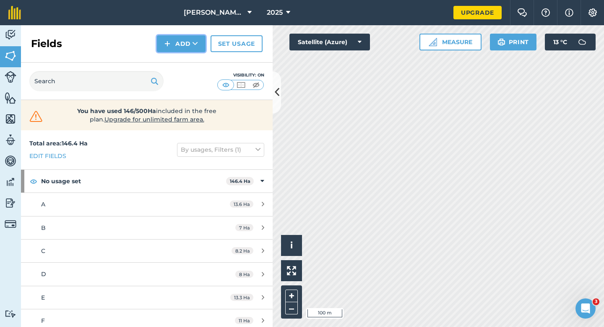
click at [178, 47] on button "Add" at bounding box center [181, 43] width 49 height 17
click at [178, 58] on link "Draw" at bounding box center [181, 62] width 46 height 18
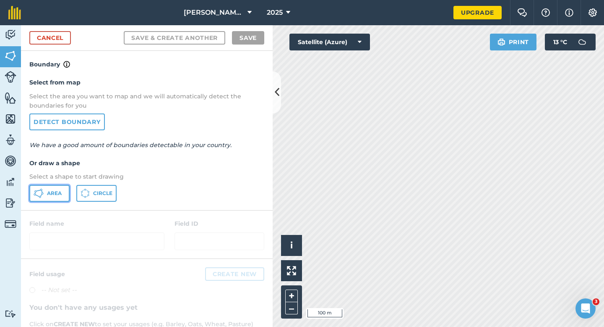
click at [56, 193] on span "Area" at bounding box center [54, 193] width 15 height 7
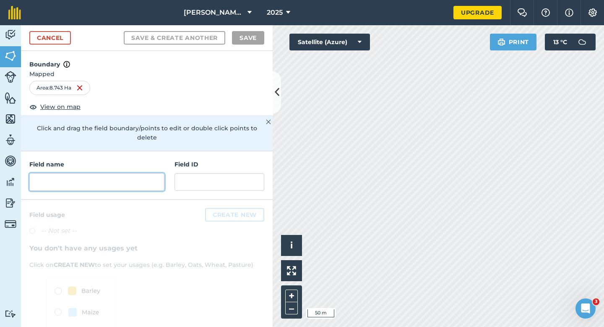
click at [105, 173] on input "text" at bounding box center [96, 182] width 135 height 18
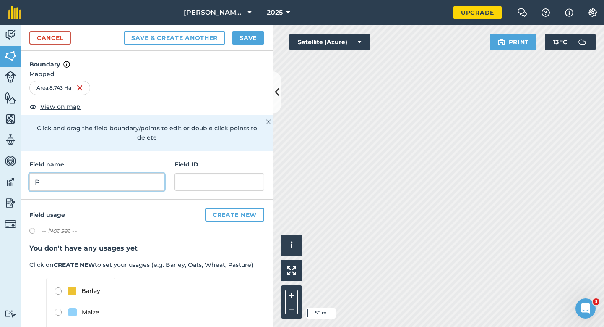
type input "P"
click at [233, 42] on button "Save" at bounding box center [248, 37] width 32 height 13
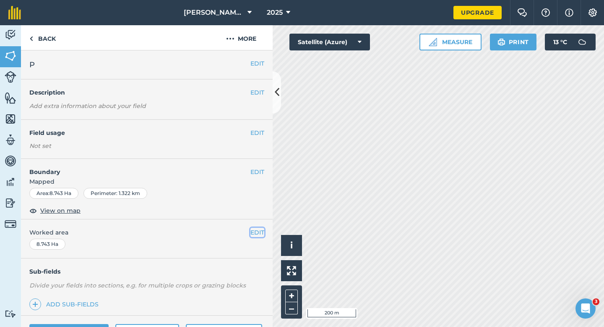
click at [257, 235] on button "EDIT" at bounding box center [258, 232] width 14 height 9
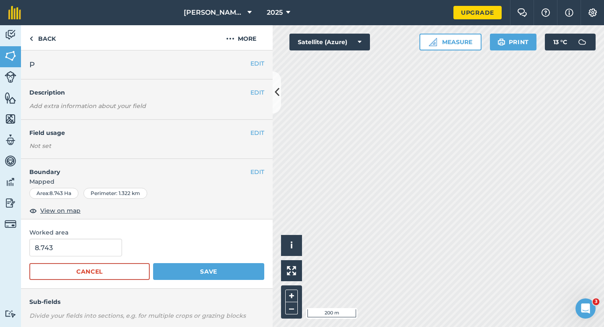
click at [76, 259] on form "8.743 Cancel Save" at bounding box center [146, 258] width 235 height 41
click at [74, 252] on input "8.743" at bounding box center [75, 247] width 93 height 18
type input "8.8"
click at [153, 263] on button "Save" at bounding box center [208, 271] width 111 height 17
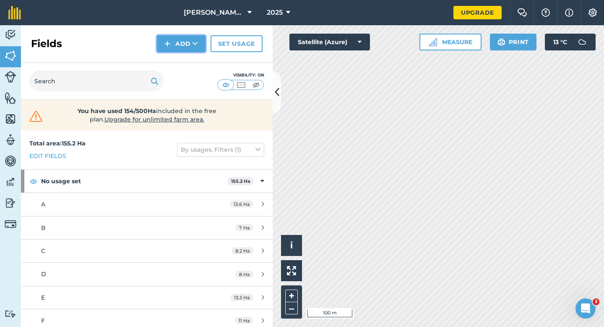
click at [178, 37] on button "Add" at bounding box center [181, 43] width 49 height 17
click at [185, 58] on link "Draw" at bounding box center [181, 62] width 46 height 18
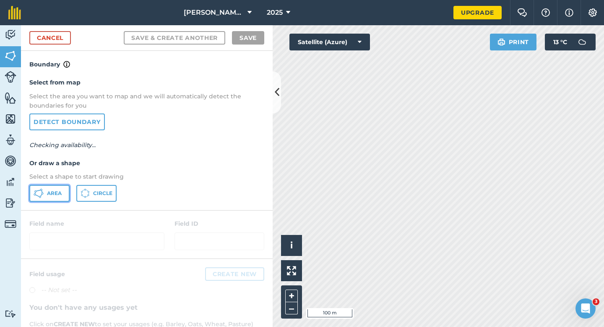
click at [62, 189] on button "Area" at bounding box center [49, 193] width 40 height 17
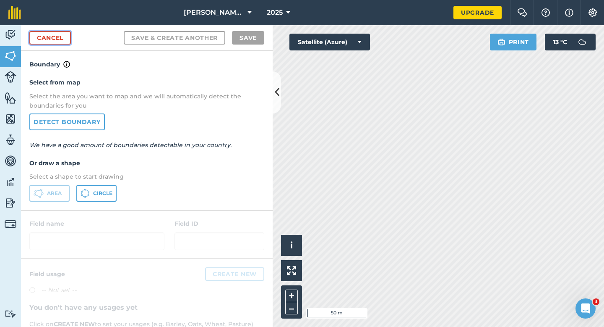
click at [64, 39] on link "Cancel" at bounding box center [50, 37] width 42 height 13
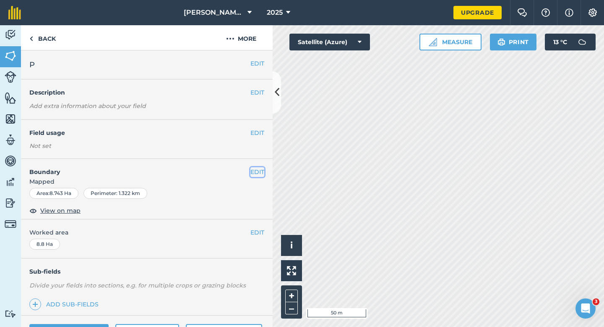
click at [258, 173] on button "EDIT" at bounding box center [258, 171] width 14 height 9
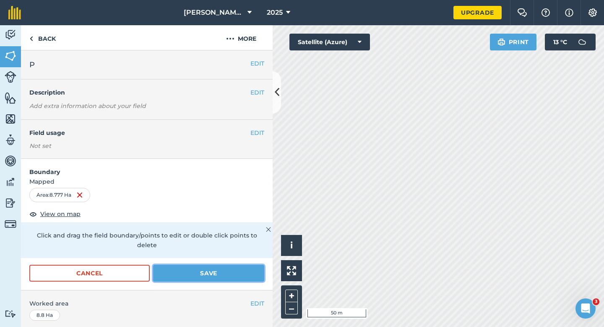
click at [205, 270] on button "Save" at bounding box center [208, 272] width 111 height 17
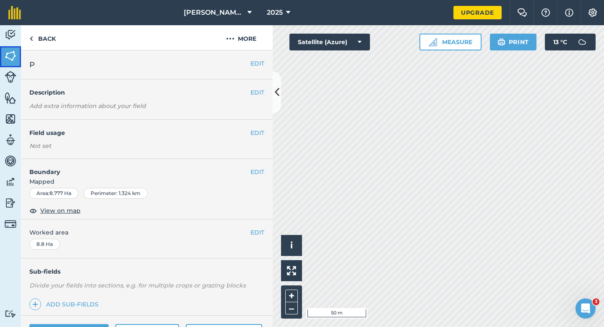
click at [8, 57] on img at bounding box center [11, 56] width 12 height 13
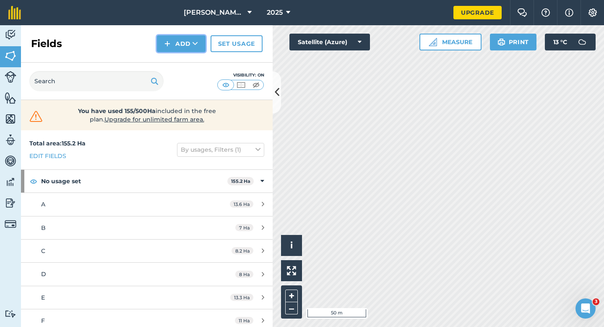
click at [164, 44] on button "Add" at bounding box center [181, 43] width 49 height 17
click at [168, 58] on link "Draw" at bounding box center [181, 62] width 46 height 18
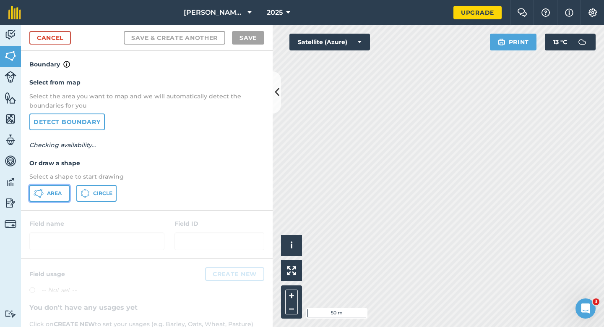
click at [52, 193] on span "Area" at bounding box center [54, 193] width 15 height 7
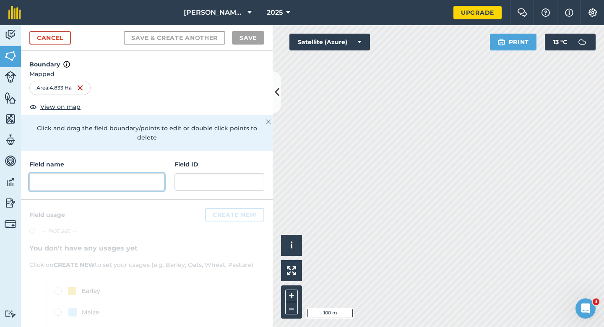
click at [149, 175] on input "text" at bounding box center [96, 182] width 135 height 18
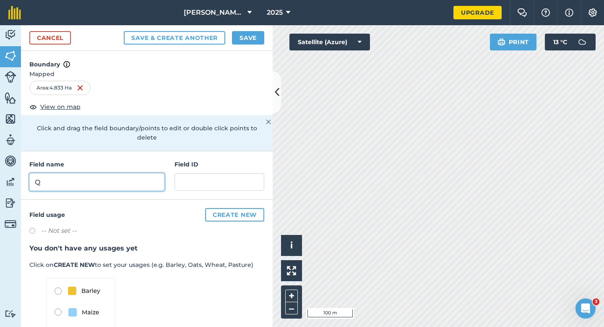
type input "Q"
click at [254, 38] on button "Save" at bounding box center [248, 37] width 32 height 13
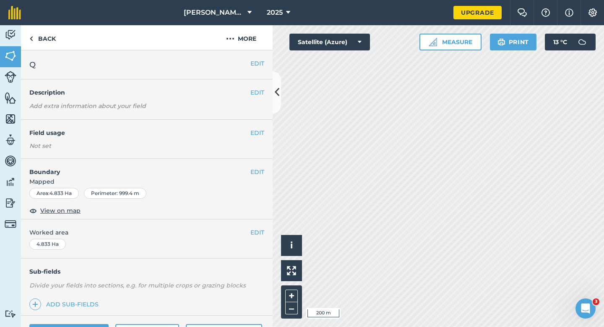
click at [256, 238] on div "EDIT Worked area 4.833 Ha" at bounding box center [147, 238] width 252 height 39
click at [255, 233] on button "EDIT" at bounding box center [258, 232] width 14 height 9
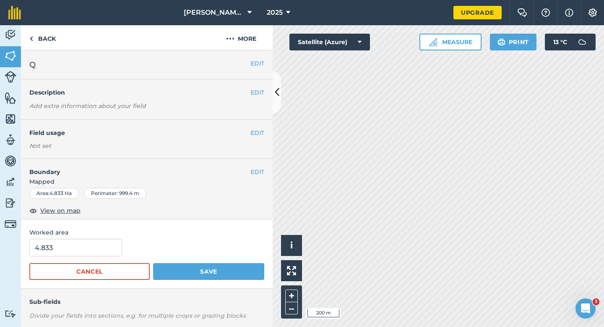
click at [99, 259] on form "4.833 Cancel Save" at bounding box center [146, 258] width 235 height 41
click at [99, 251] on input "4.833" at bounding box center [75, 247] width 93 height 18
type input "5.5"
click at [153, 263] on button "Save" at bounding box center [208, 271] width 111 height 17
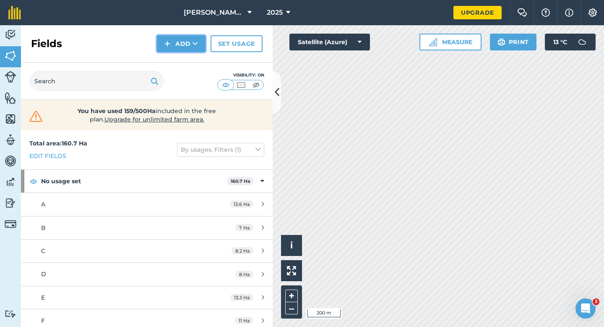
click at [189, 47] on button "Add" at bounding box center [181, 43] width 49 height 17
click at [191, 58] on link "Draw" at bounding box center [181, 62] width 46 height 18
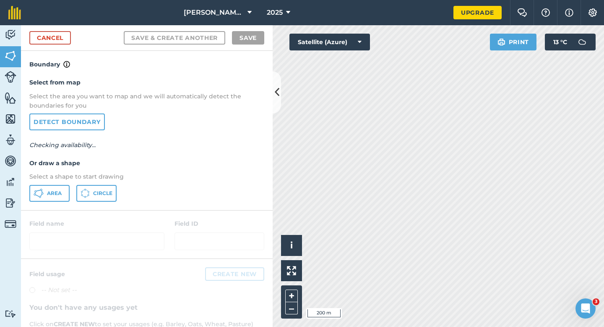
click at [56, 182] on div "Select from map Select the area you want to map and we will automatically detec…" at bounding box center [147, 139] width 252 height 140
click at [56, 190] on span "Area" at bounding box center [54, 193] width 15 height 7
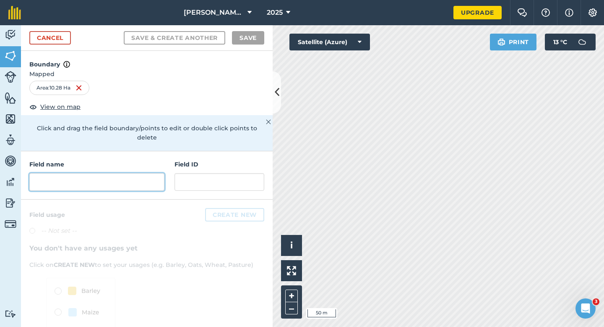
click at [128, 173] on input "text" at bounding box center [96, 182] width 135 height 18
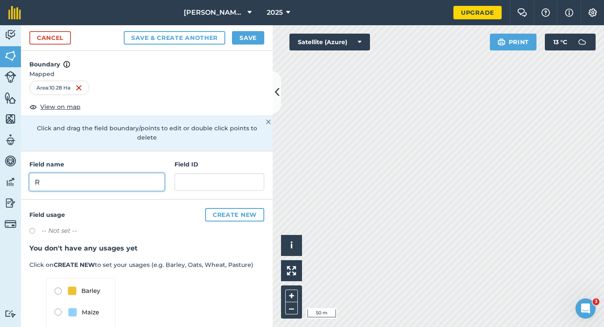
type input "R"
click at [244, 39] on button "Save" at bounding box center [248, 37] width 32 height 13
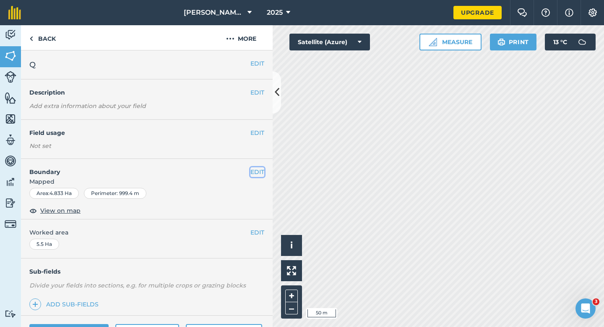
click at [259, 172] on button "EDIT" at bounding box center [258, 171] width 14 height 9
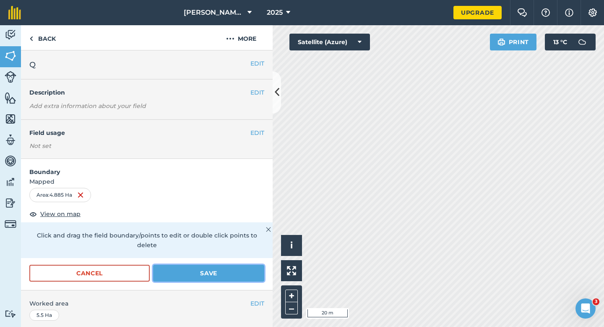
click at [237, 267] on button "Save" at bounding box center [208, 272] width 111 height 17
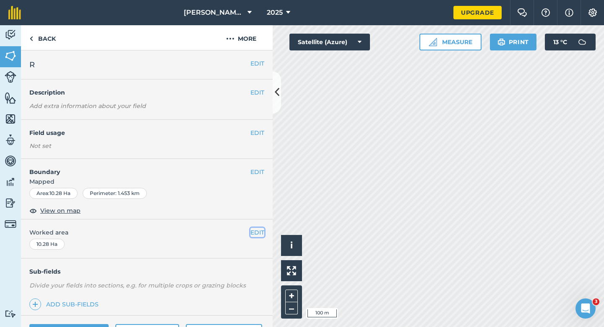
click at [259, 233] on button "EDIT" at bounding box center [258, 232] width 14 height 9
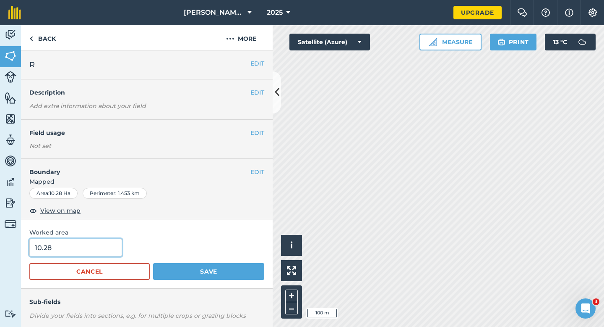
click at [64, 249] on input "10.28" at bounding box center [75, 247] width 93 height 18
type input "10.3"
click at [153, 263] on button "Save" at bounding box center [208, 271] width 111 height 17
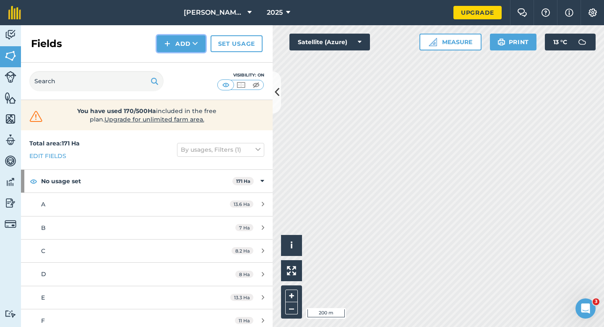
click at [165, 44] on img at bounding box center [168, 44] width 6 height 10
click at [171, 56] on link "Draw" at bounding box center [181, 62] width 46 height 18
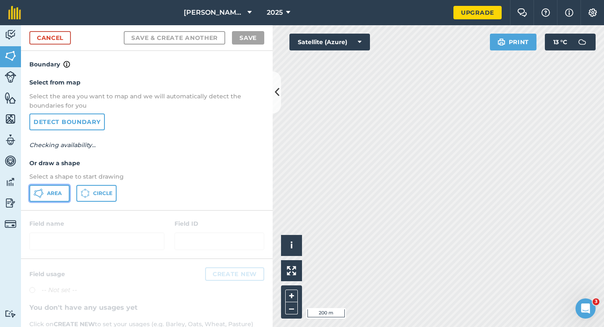
click at [61, 187] on button "Area" at bounding box center [49, 193] width 40 height 17
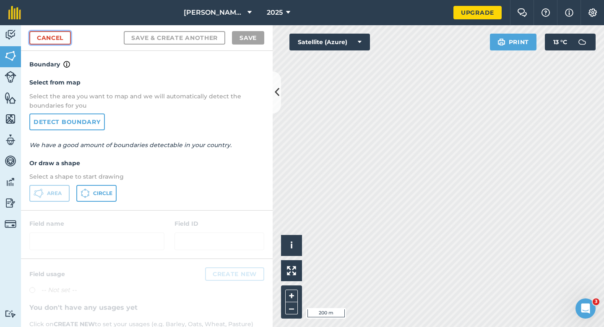
click at [40, 34] on link "Cancel" at bounding box center [50, 37] width 42 height 13
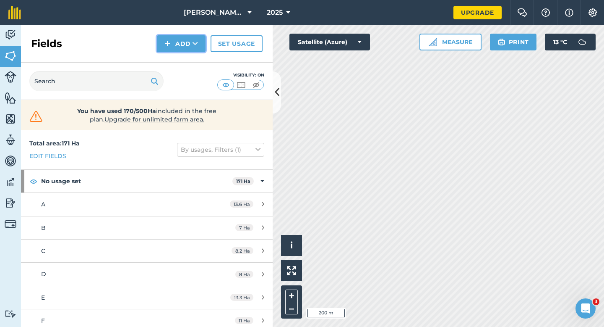
click at [175, 46] on button "Add" at bounding box center [181, 43] width 49 height 17
click at [183, 62] on link "Draw" at bounding box center [181, 62] width 46 height 18
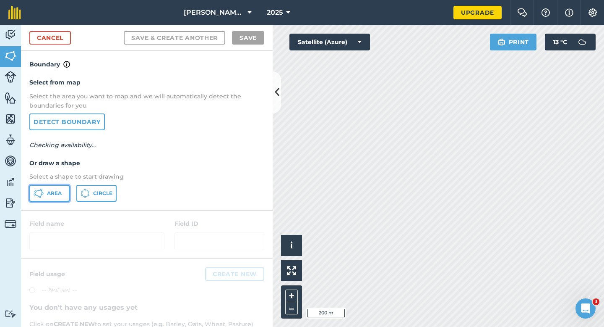
click at [43, 194] on icon at bounding box center [39, 193] width 10 height 10
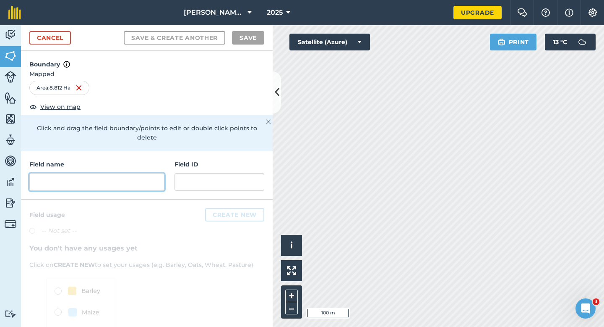
click at [128, 179] on input "text" at bounding box center [96, 182] width 135 height 18
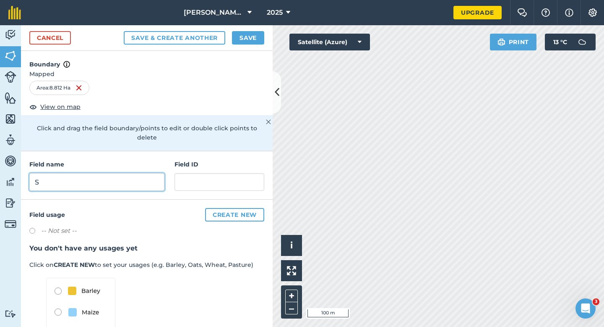
type input "S"
click at [254, 37] on button "Save" at bounding box center [248, 37] width 32 height 13
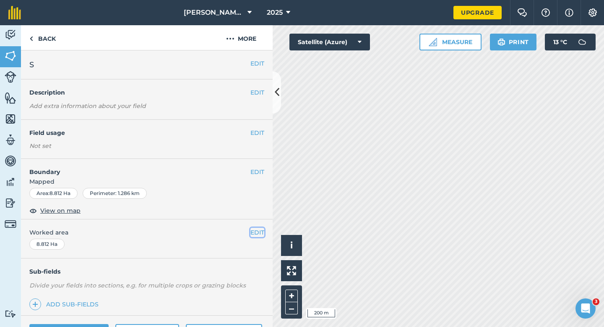
click at [258, 235] on button "EDIT" at bounding box center [258, 232] width 14 height 9
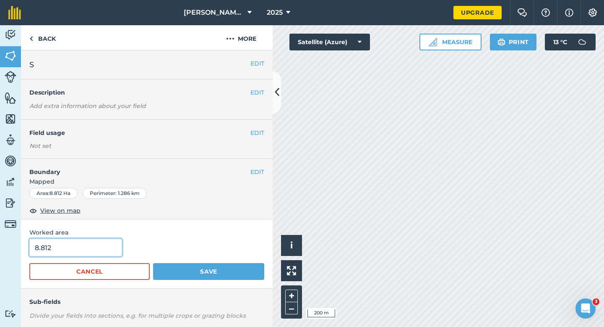
click at [86, 249] on input "8.812" at bounding box center [75, 247] width 93 height 18
type input "8.8"
click at [153, 263] on button "Save" at bounding box center [208, 271] width 111 height 17
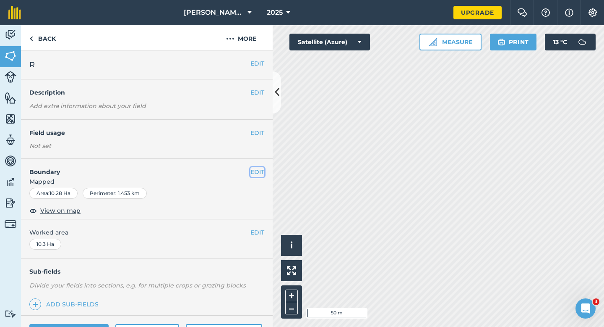
click at [259, 173] on button "EDIT" at bounding box center [258, 171] width 14 height 9
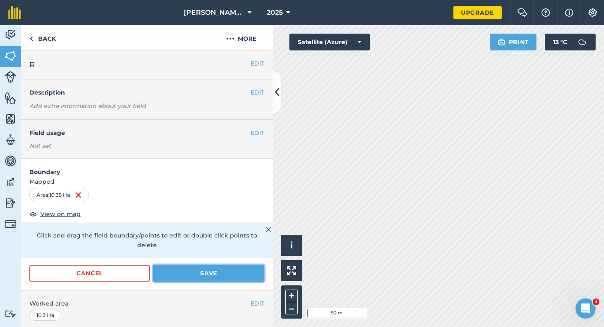
click at [218, 266] on button "Save" at bounding box center [208, 272] width 111 height 17
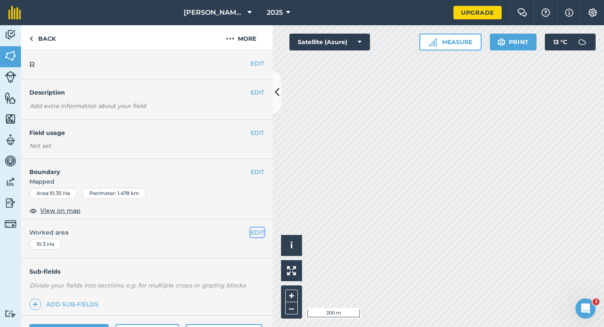
click at [254, 236] on button "EDIT" at bounding box center [258, 232] width 14 height 9
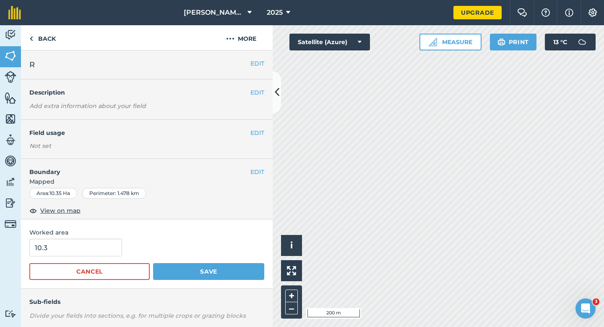
click at [74, 258] on form "10.3 Cancel Save" at bounding box center [146, 258] width 235 height 41
click at [75, 253] on input "10.3" at bounding box center [75, 247] width 93 height 18
type input "10.4"
click at [153, 263] on button "Save" at bounding box center [208, 271] width 111 height 17
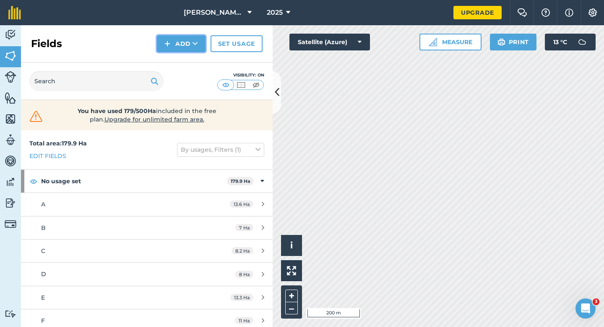
click at [172, 41] on button "Add" at bounding box center [181, 43] width 49 height 17
click at [174, 59] on link "Draw" at bounding box center [181, 62] width 46 height 18
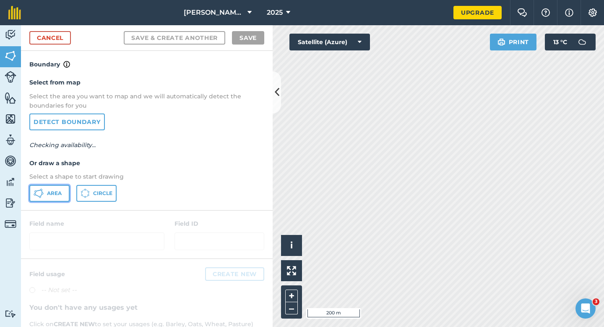
click at [57, 194] on span "Area" at bounding box center [54, 193] width 15 height 7
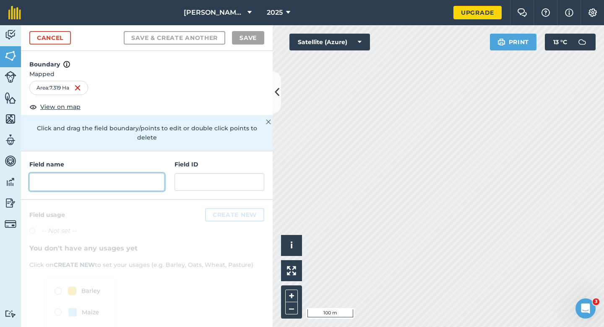
click at [147, 173] on input "text" at bounding box center [96, 182] width 135 height 18
click at [152, 183] on div "Field name Field ID" at bounding box center [147, 175] width 252 height 48
click at [152, 173] on input "text" at bounding box center [96, 182] width 135 height 18
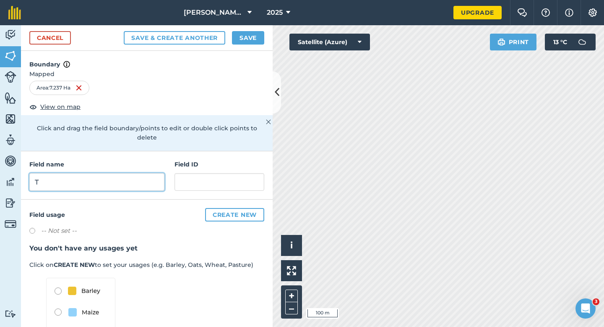
type input "T"
click at [247, 46] on div "Cancel Save & Create Another Save" at bounding box center [147, 38] width 252 height 26
click at [247, 39] on button "Save" at bounding box center [248, 37] width 32 height 13
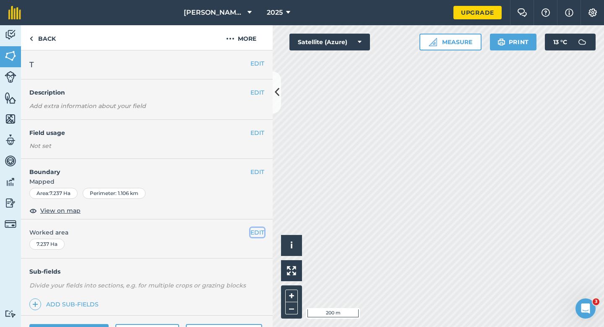
click at [259, 233] on button "EDIT" at bounding box center [258, 232] width 14 height 9
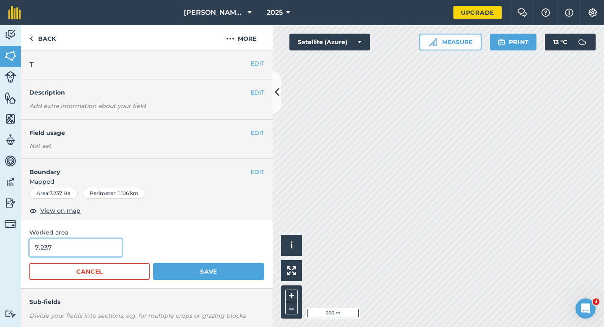
click at [92, 245] on input "7.237" at bounding box center [75, 247] width 93 height 18
type input "7.2"
click at [153, 263] on button "Save" at bounding box center [208, 271] width 111 height 17
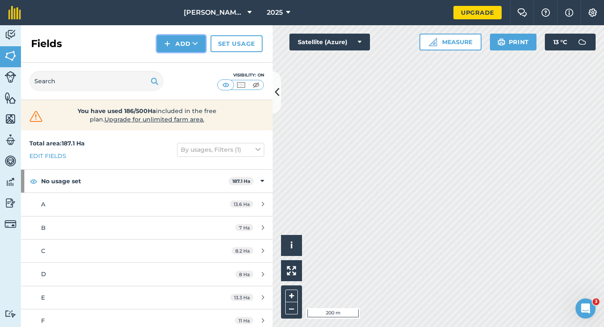
click at [165, 47] on button "Add" at bounding box center [181, 43] width 49 height 17
click at [165, 55] on link "Draw" at bounding box center [181, 62] width 46 height 18
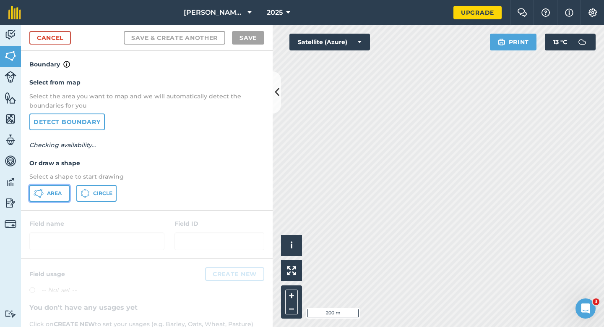
click at [62, 199] on button "Area" at bounding box center [49, 193] width 40 height 17
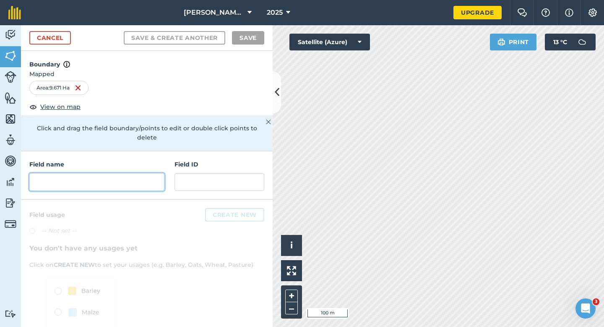
click at [142, 173] on input "text" at bounding box center [96, 182] width 135 height 18
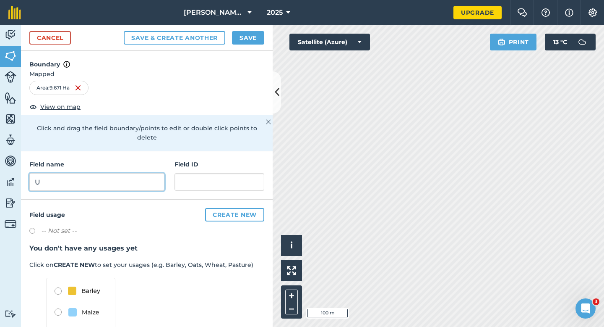
type input "U"
click at [247, 39] on button "Save" at bounding box center [248, 37] width 32 height 13
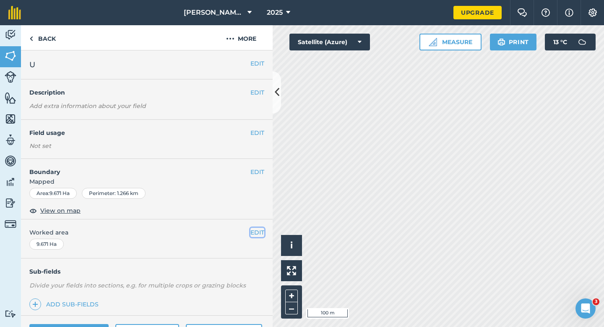
click at [251, 229] on button "EDIT" at bounding box center [258, 232] width 14 height 9
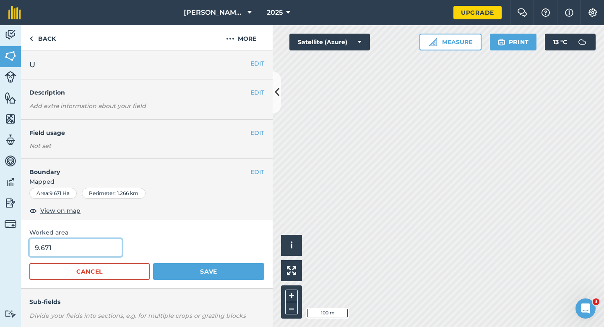
click at [118, 243] on input "9.671" at bounding box center [75, 247] width 93 height 18
click at [110, 246] on input "9.671" at bounding box center [75, 247] width 93 height 18
type input "9.7"
click at [153, 263] on button "Save" at bounding box center [208, 271] width 111 height 17
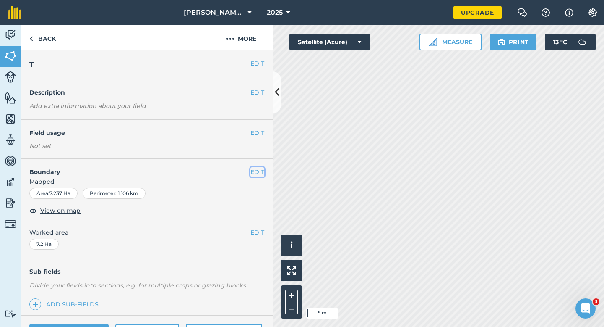
click at [258, 175] on button "EDIT" at bounding box center [258, 171] width 14 height 9
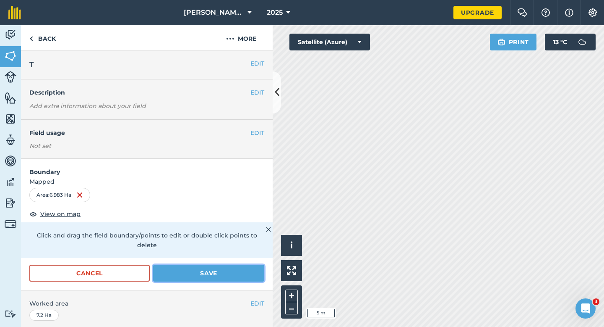
click at [241, 264] on button "Save" at bounding box center [208, 272] width 111 height 17
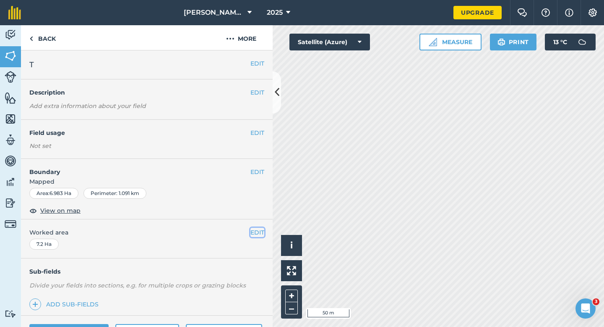
click at [258, 231] on button "EDIT" at bounding box center [258, 232] width 14 height 9
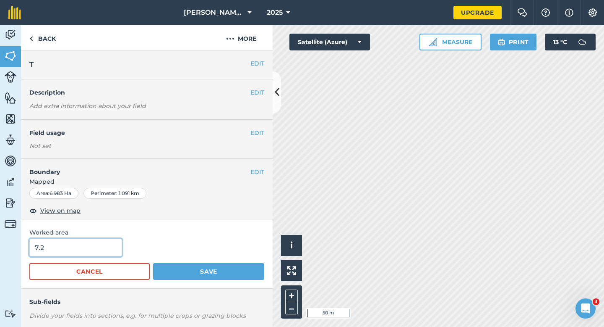
click at [63, 242] on input "7.2" at bounding box center [75, 247] width 93 height 18
type input "7"
click at [153, 263] on button "Save" at bounding box center [208, 271] width 111 height 17
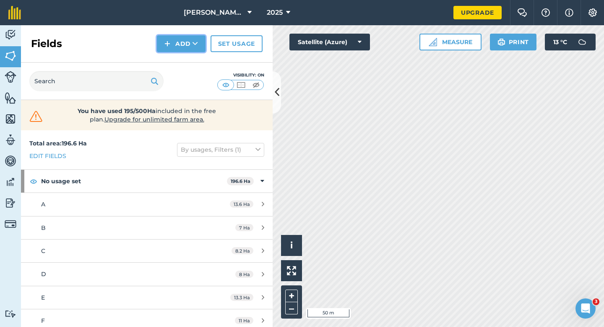
click at [179, 52] on button "Add" at bounding box center [181, 43] width 49 height 17
click at [182, 59] on link "Draw" at bounding box center [181, 62] width 46 height 18
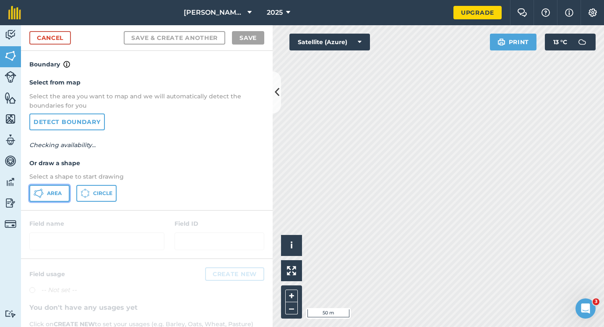
click at [58, 193] on span "Area" at bounding box center [54, 193] width 15 height 7
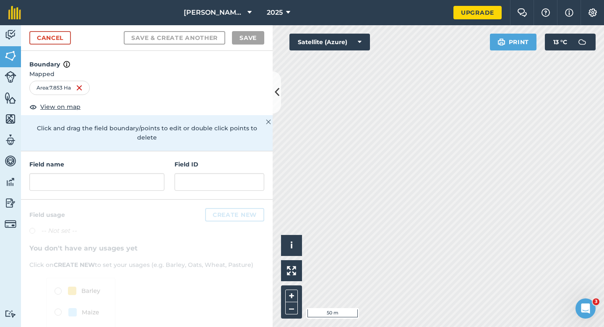
click at [125, 181] on div "Field name Field ID" at bounding box center [147, 175] width 252 height 48
click at [125, 173] on input "text" at bounding box center [96, 182] width 135 height 18
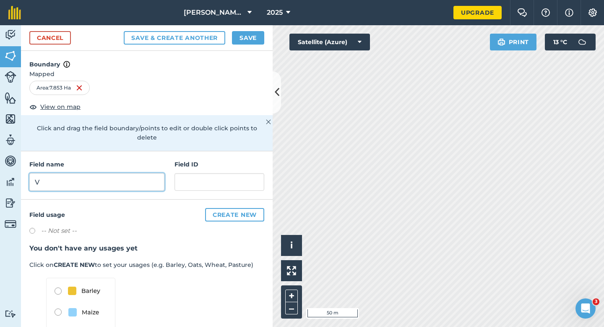
type input "V"
click at [240, 38] on button "Save" at bounding box center [248, 37] width 32 height 13
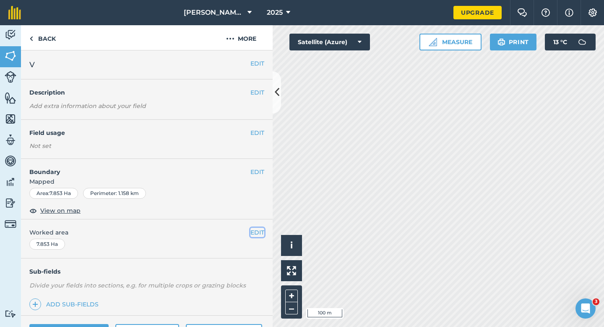
click at [257, 233] on button "EDIT" at bounding box center [258, 232] width 14 height 9
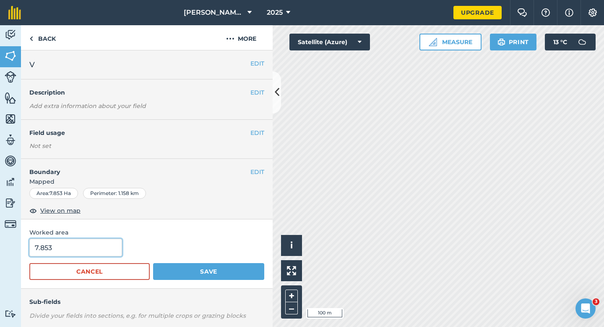
click at [76, 247] on input "7.853" at bounding box center [75, 247] width 93 height 18
type input "8"
click at [153, 263] on button "Save" at bounding box center [208, 271] width 111 height 17
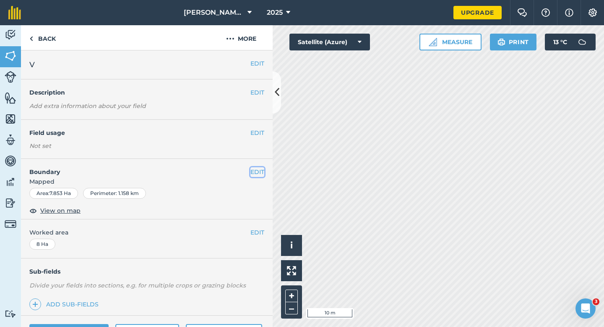
click at [256, 173] on button "EDIT" at bounding box center [258, 171] width 14 height 9
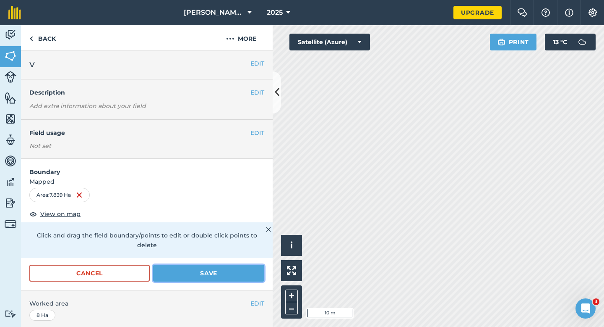
click at [207, 270] on button "Save" at bounding box center [208, 272] width 111 height 17
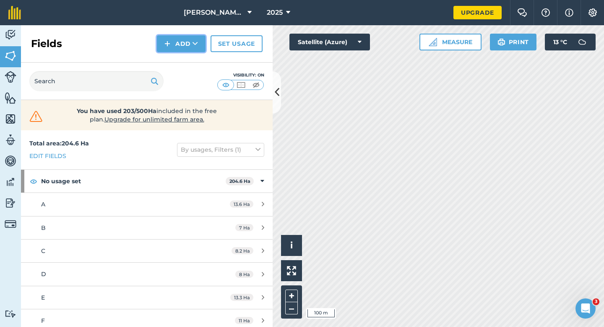
click at [175, 40] on button "Add" at bounding box center [181, 43] width 49 height 17
click at [179, 60] on link "Draw" at bounding box center [181, 62] width 46 height 18
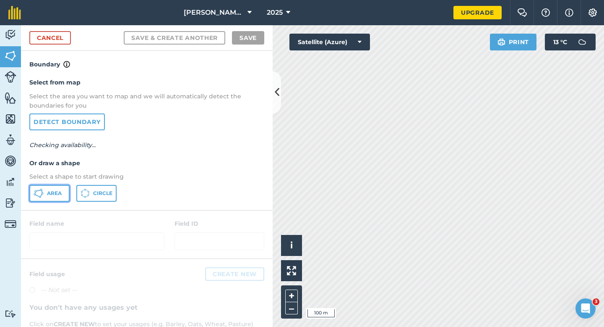
click at [64, 200] on button "Area" at bounding box center [49, 193] width 40 height 17
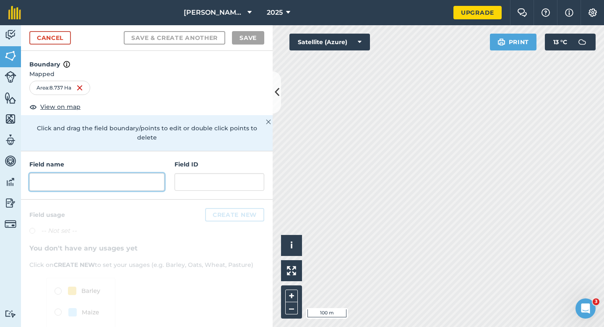
click at [126, 178] on input "text" at bounding box center [96, 182] width 135 height 18
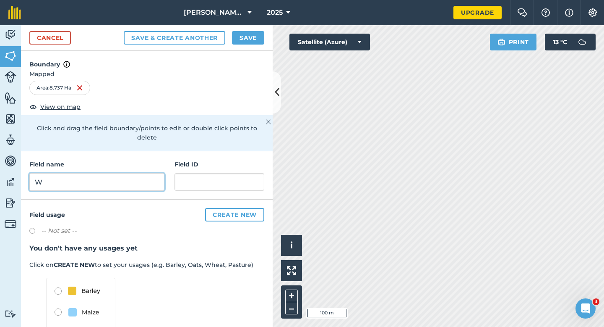
type input "W"
click at [247, 42] on button "Save" at bounding box center [248, 37] width 32 height 13
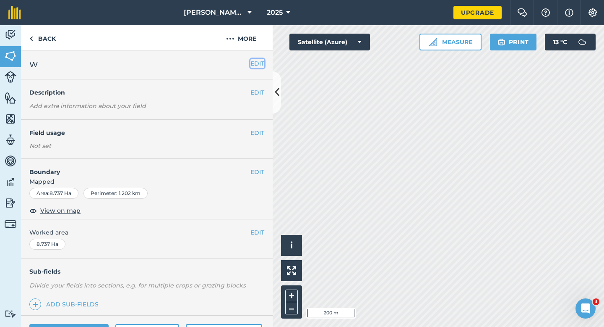
click at [259, 60] on button "EDIT" at bounding box center [258, 63] width 14 height 9
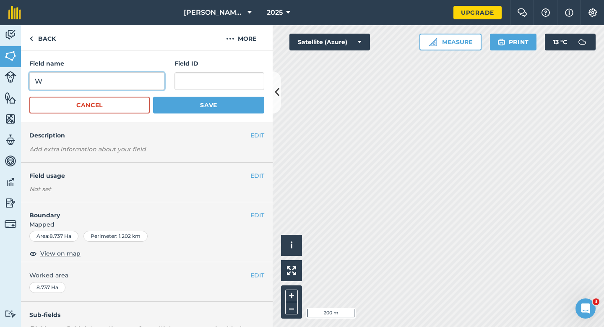
click at [131, 77] on input "W" at bounding box center [96, 81] width 135 height 18
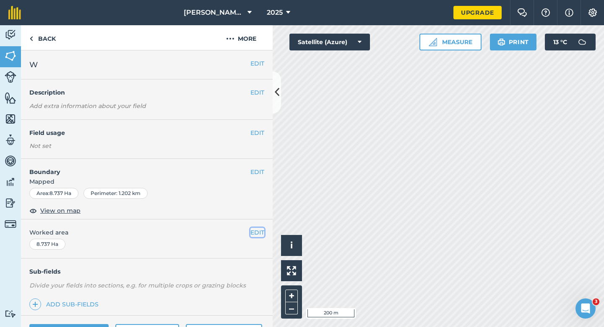
click at [260, 234] on button "EDIT" at bounding box center [258, 232] width 14 height 9
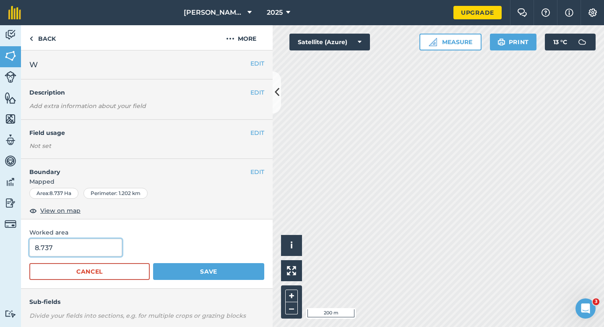
click at [101, 246] on input "8.737" at bounding box center [75, 247] width 93 height 18
type input "8.8"
click at [153, 263] on button "Save" at bounding box center [208, 271] width 111 height 17
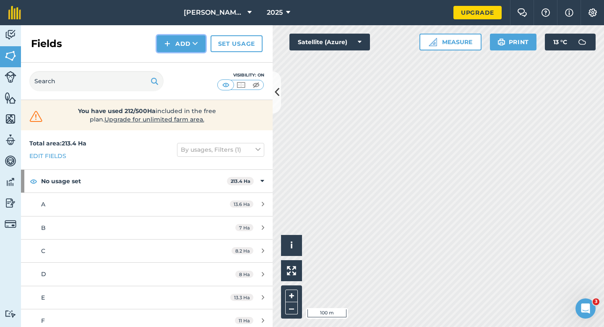
click at [175, 43] on button "Add" at bounding box center [181, 43] width 49 height 17
click at [175, 58] on link "Draw" at bounding box center [181, 62] width 46 height 18
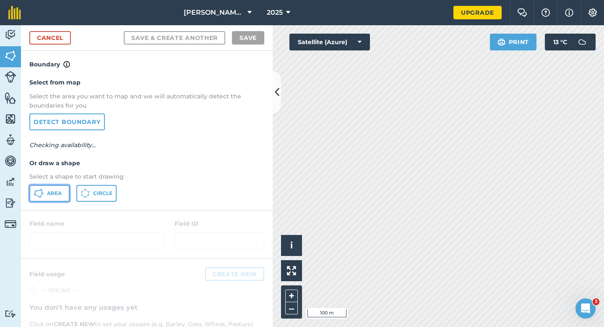
click at [58, 185] on button "Area" at bounding box center [49, 193] width 40 height 17
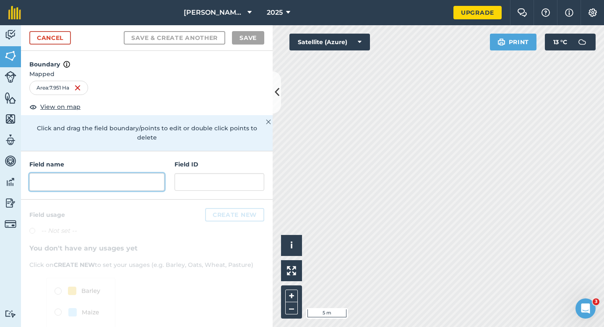
click at [121, 173] on input "text" at bounding box center [96, 182] width 135 height 18
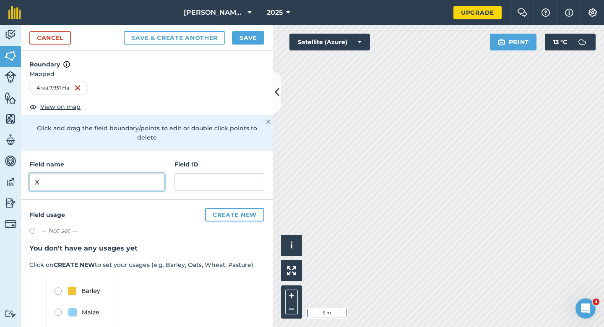
type input "X"
click at [246, 34] on button "Save" at bounding box center [248, 37] width 32 height 13
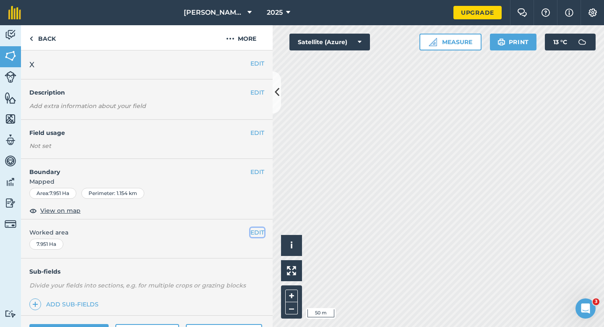
click at [259, 234] on button "EDIT" at bounding box center [258, 232] width 14 height 9
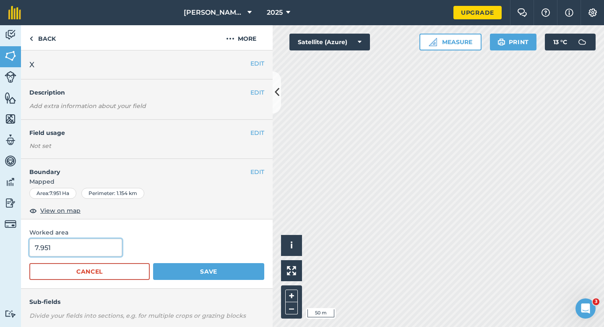
click at [81, 252] on input "7.951" at bounding box center [75, 247] width 93 height 18
type input "8"
click at [153, 263] on button "Save" at bounding box center [208, 271] width 111 height 17
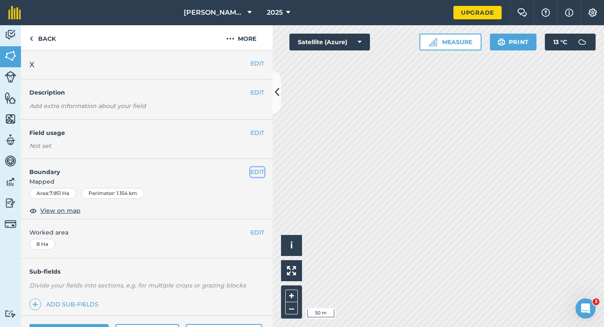
click at [253, 171] on button "EDIT" at bounding box center [258, 171] width 14 height 9
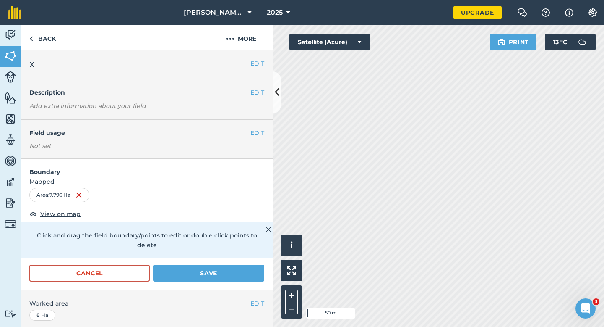
click at [217, 274] on div "Cancel Save" at bounding box center [147, 276] width 252 height 25
click at [219, 267] on button "Save" at bounding box center [208, 272] width 111 height 17
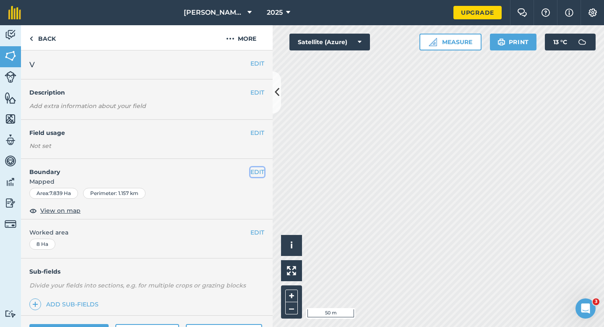
click at [254, 171] on button "EDIT" at bounding box center [258, 171] width 14 height 9
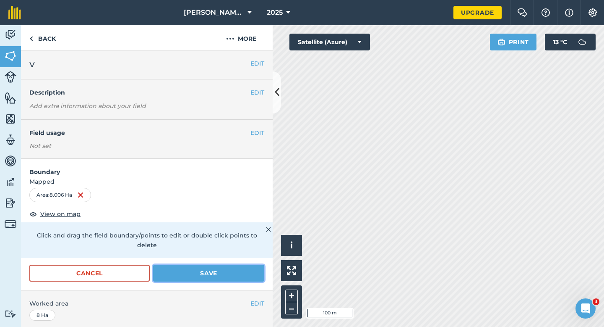
click at [241, 264] on button "Save" at bounding box center [208, 272] width 111 height 17
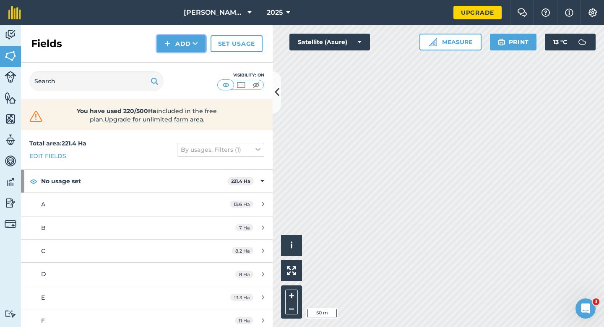
click at [172, 46] on button "Add" at bounding box center [181, 43] width 49 height 17
click at [174, 62] on link "Draw" at bounding box center [181, 62] width 46 height 18
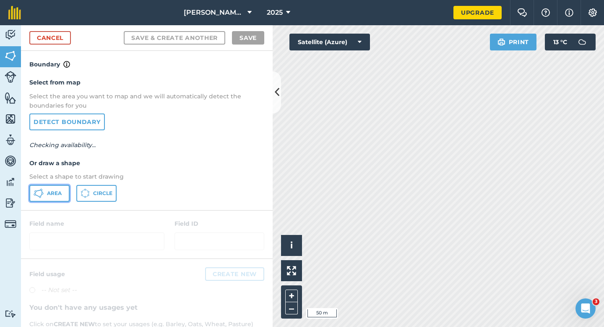
click at [65, 192] on button "Area" at bounding box center [49, 193] width 40 height 17
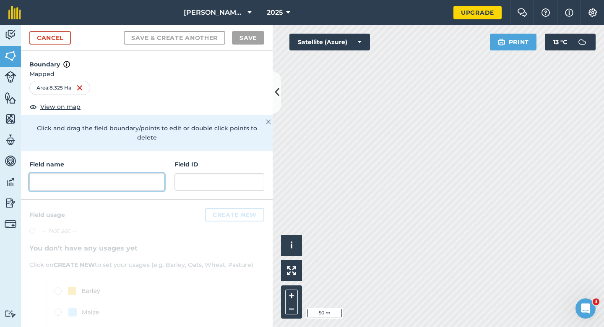
click at [110, 173] on input "text" at bounding box center [96, 182] width 135 height 18
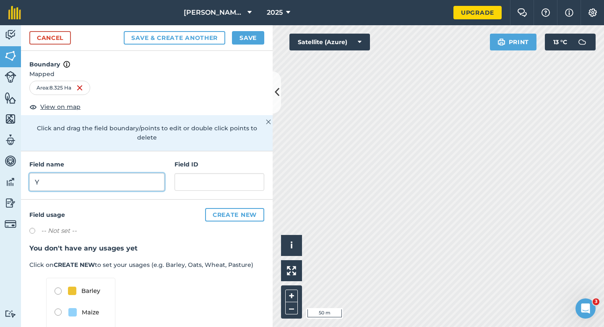
type input "Y"
click at [250, 36] on button "Save" at bounding box center [248, 37] width 32 height 13
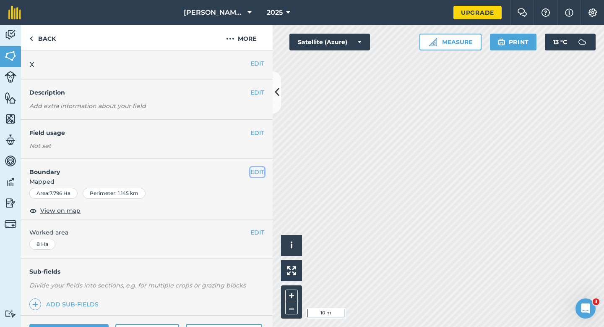
click at [262, 168] on button "EDIT" at bounding box center [258, 171] width 14 height 9
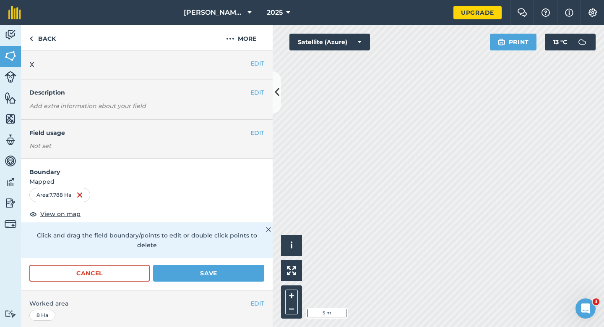
click at [243, 250] on form "Boundary Mapped Area : 7.788 Ha View on map Click and drag the field boundary/p…" at bounding box center [147, 224] width 252 height 131
click at [243, 264] on button "Save" at bounding box center [208, 272] width 111 height 17
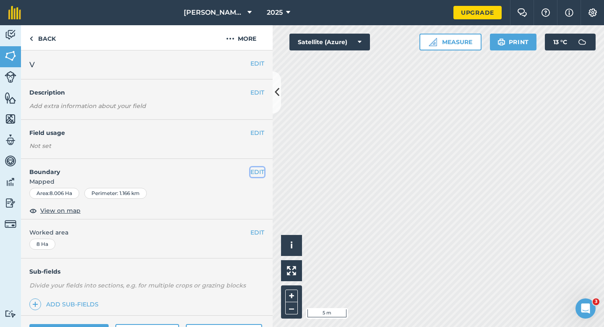
click at [251, 169] on button "EDIT" at bounding box center [258, 171] width 14 height 9
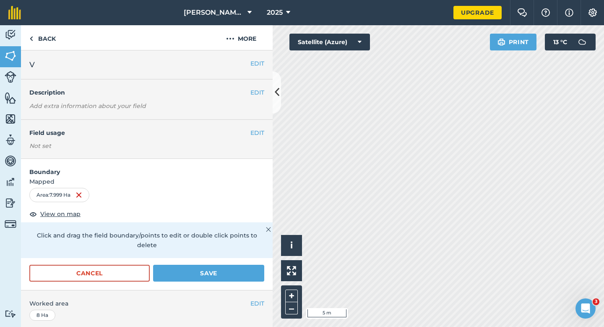
click at [239, 277] on div "Cancel Save" at bounding box center [147, 276] width 252 height 25
click at [241, 270] on button "Save" at bounding box center [208, 272] width 111 height 17
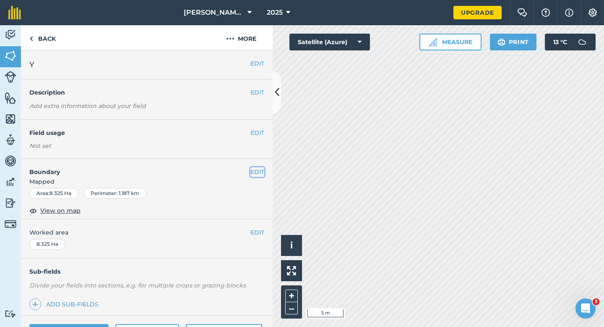
click at [256, 173] on button "EDIT" at bounding box center [258, 171] width 14 height 9
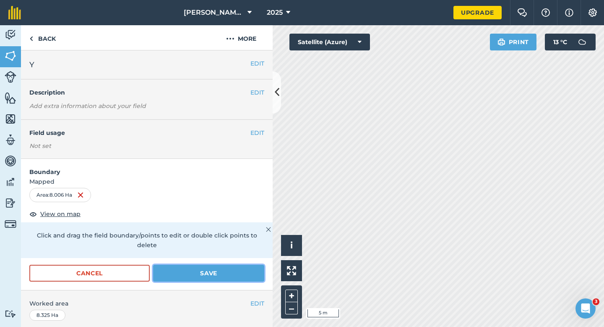
click at [254, 267] on button "Save" at bounding box center [208, 272] width 111 height 17
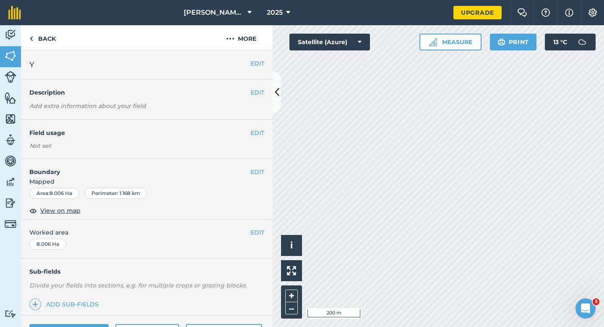
click at [265, 232] on div "EDIT Worked area 8.006 Ha" at bounding box center [147, 238] width 252 height 39
click at [260, 235] on button "EDIT" at bounding box center [258, 232] width 14 height 9
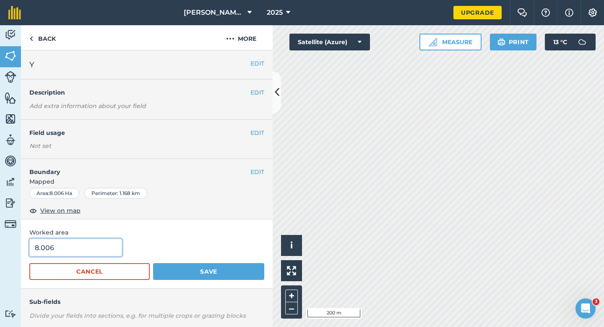
click at [102, 242] on input "8.006" at bounding box center [75, 247] width 93 height 18
type input "8"
click at [153, 263] on button "Save" at bounding box center [208, 271] width 111 height 17
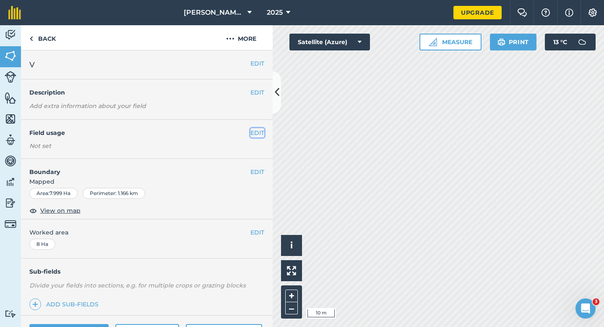
click at [261, 131] on button "EDIT" at bounding box center [258, 132] width 14 height 9
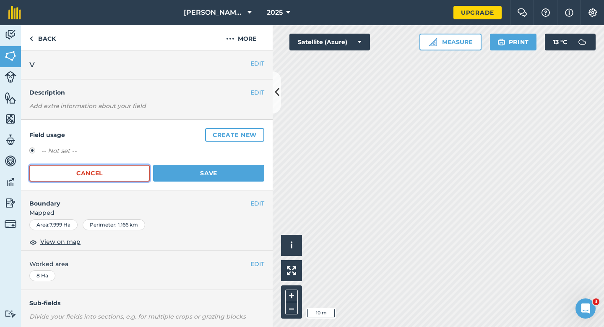
click at [112, 166] on button "Cancel" at bounding box center [89, 173] width 120 height 17
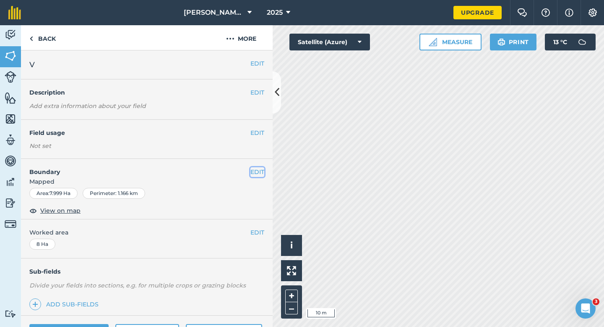
click at [260, 172] on button "EDIT" at bounding box center [258, 171] width 14 height 9
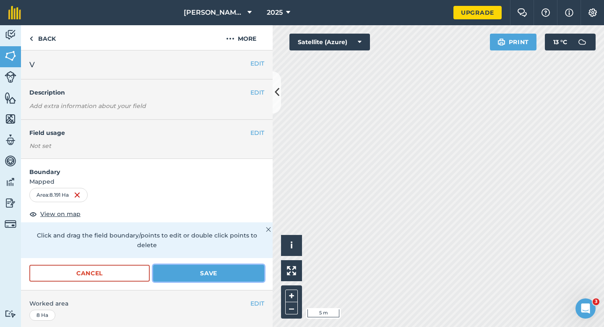
click at [204, 264] on button "Save" at bounding box center [208, 272] width 111 height 17
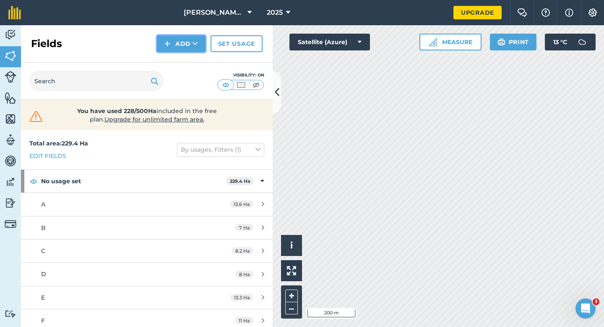
click at [185, 45] on button "Add" at bounding box center [181, 43] width 49 height 17
click at [185, 60] on link "Draw" at bounding box center [181, 62] width 46 height 18
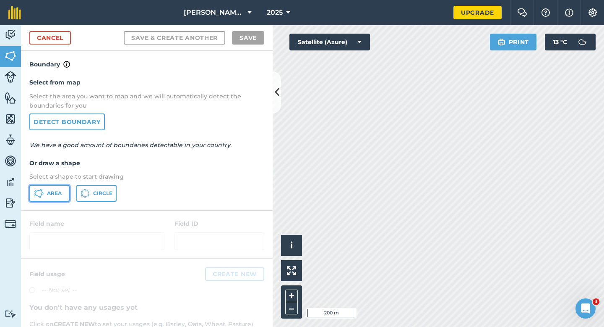
click at [57, 194] on span "Area" at bounding box center [54, 193] width 15 height 7
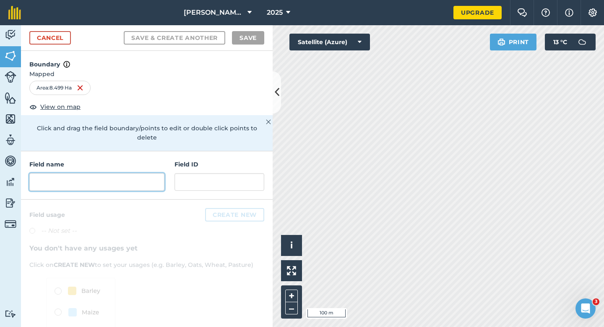
click at [127, 173] on input "text" at bounding box center [96, 182] width 135 height 18
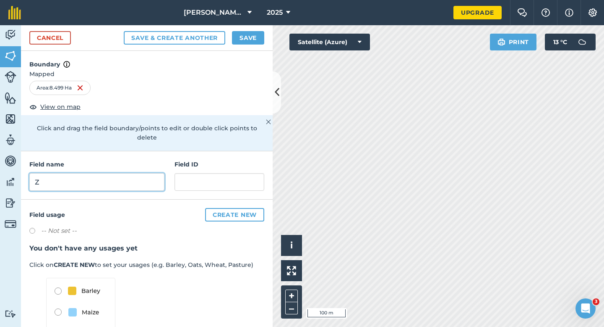
type input "Z"
click at [250, 41] on button "Save" at bounding box center [248, 37] width 32 height 13
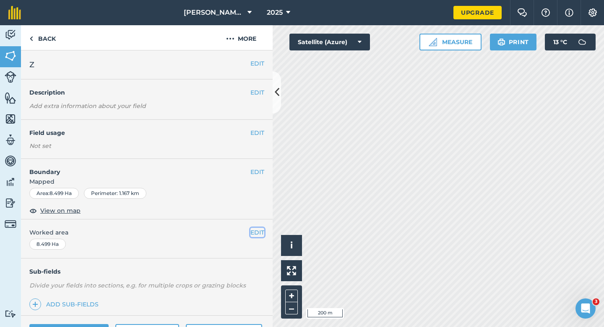
click at [255, 232] on button "EDIT" at bounding box center [258, 232] width 14 height 9
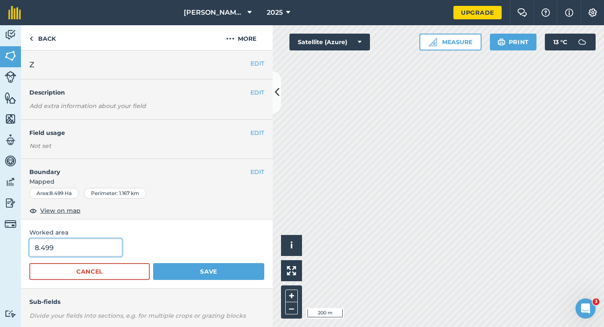
click at [103, 246] on input "8.499" at bounding box center [75, 247] width 93 height 18
type input "8.5"
click at [153, 263] on button "Save" at bounding box center [208, 271] width 111 height 17
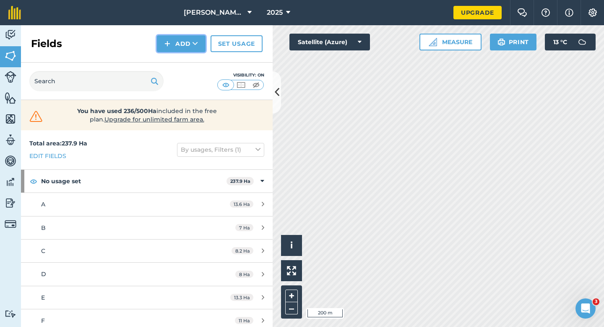
click at [201, 48] on button "Add" at bounding box center [181, 43] width 49 height 17
click at [201, 63] on link "Draw" at bounding box center [181, 62] width 46 height 18
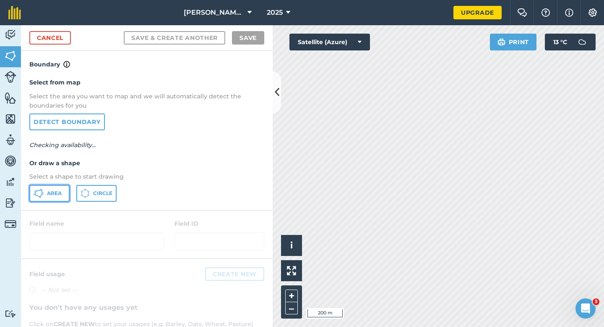
click at [55, 190] on span "Area" at bounding box center [54, 193] width 15 height 7
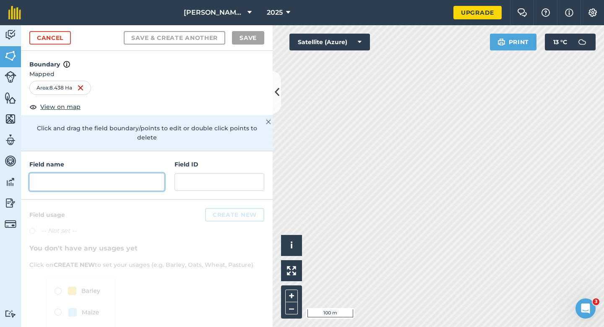
click at [146, 173] on input "text" at bounding box center [96, 182] width 135 height 18
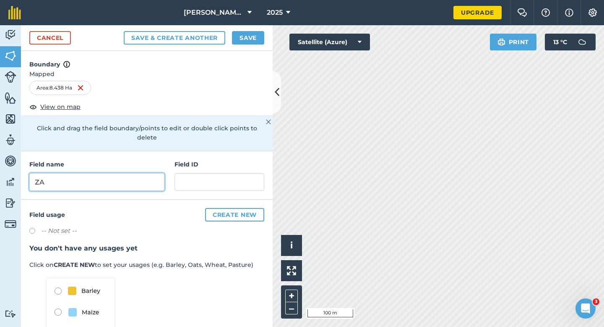
type input "ZA"
click at [253, 35] on button "Save" at bounding box center [248, 37] width 32 height 13
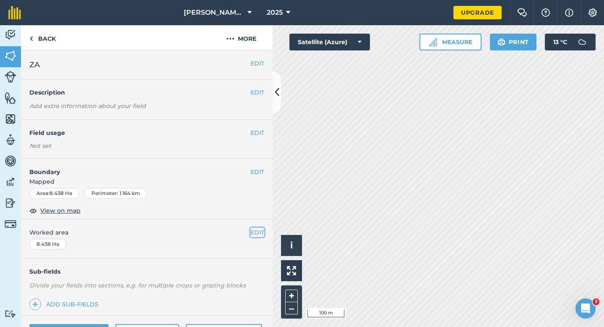
click at [256, 234] on button "EDIT" at bounding box center [258, 232] width 14 height 9
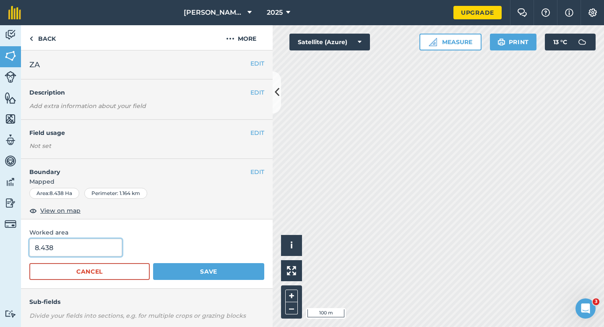
click at [113, 249] on input "8.438" at bounding box center [75, 247] width 93 height 18
type input "8.5"
click at [153, 263] on button "Save" at bounding box center [208, 271] width 111 height 17
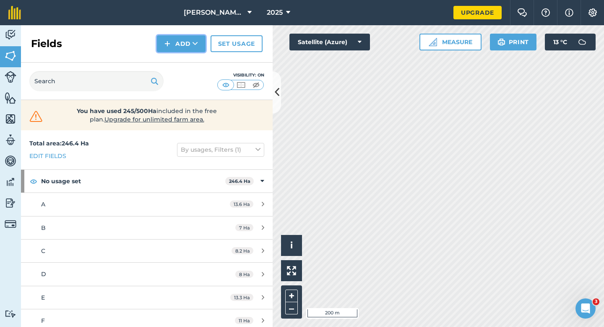
click at [189, 38] on button "Add" at bounding box center [181, 43] width 49 height 17
click at [191, 61] on link "Draw" at bounding box center [181, 62] width 46 height 18
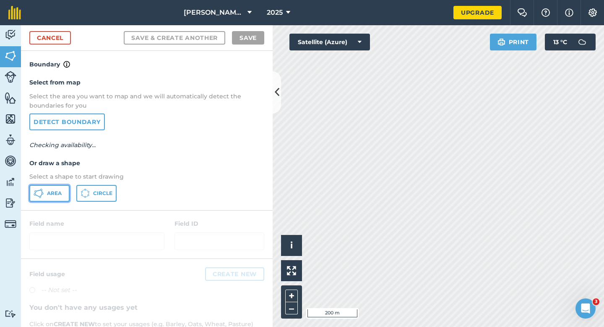
click at [53, 199] on button "Area" at bounding box center [49, 193] width 40 height 17
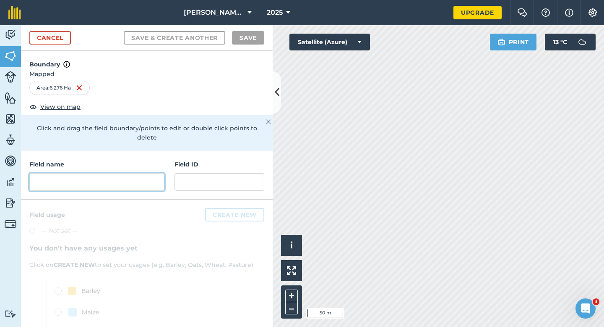
click at [162, 180] on input "text" at bounding box center [96, 182] width 135 height 18
click at [161, 179] on input "text" at bounding box center [96, 182] width 135 height 18
click at [160, 179] on input "text" at bounding box center [96, 182] width 135 height 18
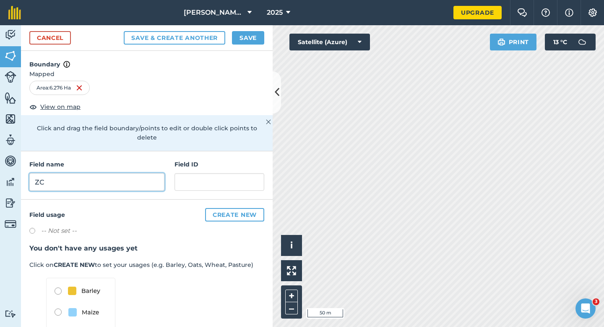
type input "ZC"
click at [259, 35] on button "Save" at bounding box center [248, 37] width 32 height 13
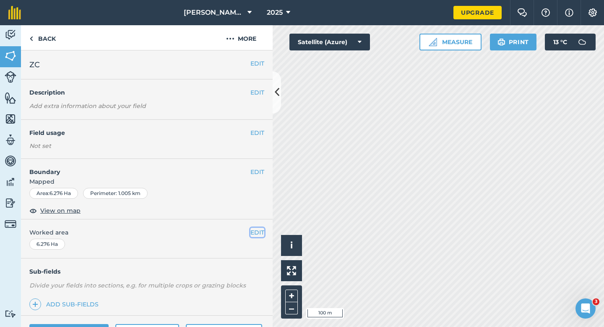
click at [255, 232] on button "EDIT" at bounding box center [258, 232] width 14 height 9
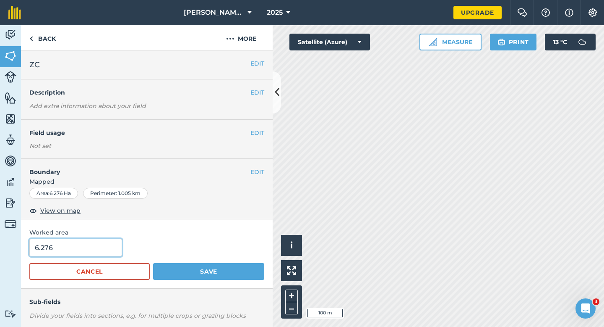
click at [105, 251] on input "6.276" at bounding box center [75, 247] width 93 height 18
type input "6.3"
click at [153, 263] on button "Save" at bounding box center [208, 271] width 111 height 17
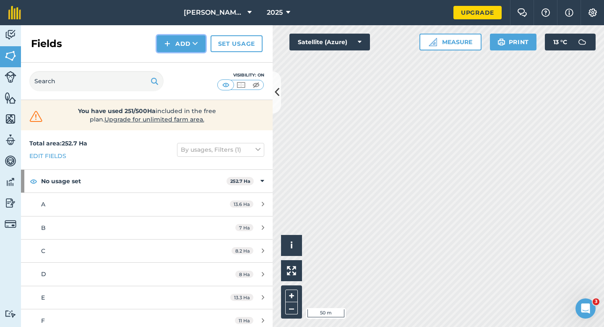
click at [170, 42] on img at bounding box center [168, 44] width 6 height 10
click at [173, 69] on link "Draw" at bounding box center [181, 62] width 46 height 18
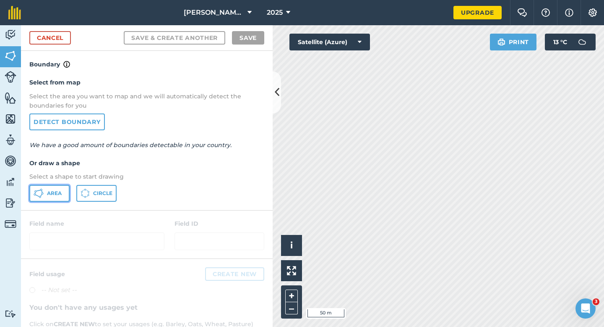
click at [58, 192] on span "Area" at bounding box center [54, 193] width 15 height 7
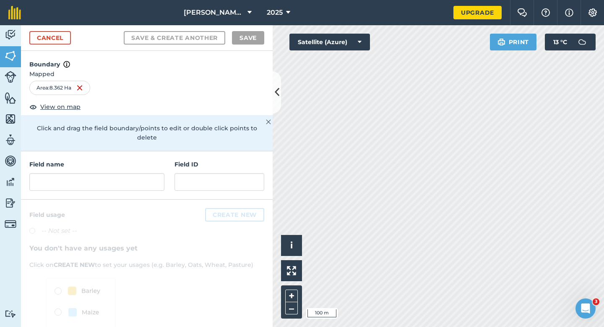
click at [103, 185] on div "Field name Field ID" at bounding box center [147, 175] width 252 height 48
click at [103, 178] on input "text" at bounding box center [96, 182] width 135 height 18
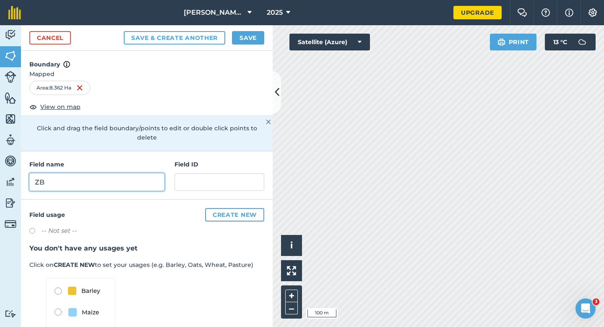
type input "ZB"
click at [237, 32] on button "Save" at bounding box center [248, 37] width 32 height 13
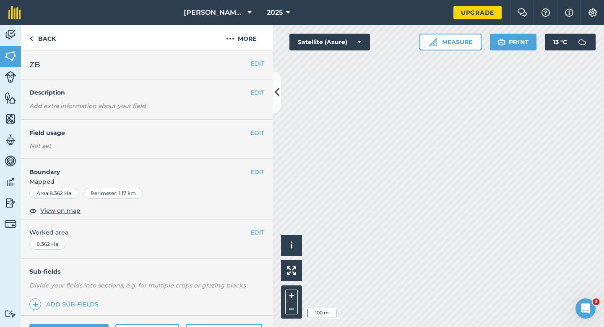
click at [261, 240] on div "EDIT Worked area 8.362 Ha" at bounding box center [147, 238] width 252 height 39
click at [261, 234] on button "EDIT" at bounding box center [258, 232] width 14 height 9
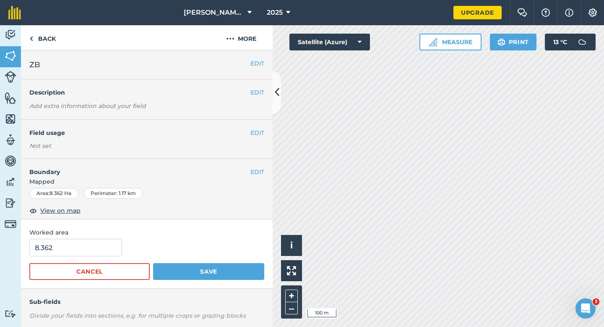
click at [33, 256] on form "8.362 Cancel Save" at bounding box center [146, 258] width 235 height 41
click at [47, 255] on input "8.362" at bounding box center [75, 247] width 93 height 18
type input "8.4"
click at [153, 263] on button "Save" at bounding box center [208, 271] width 111 height 17
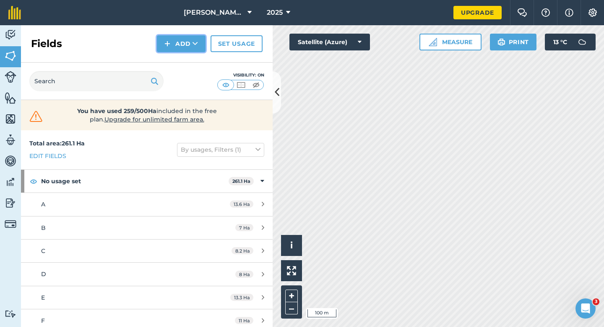
click at [187, 49] on button "Add" at bounding box center [181, 43] width 49 height 17
click at [187, 60] on link "Draw" at bounding box center [181, 62] width 46 height 18
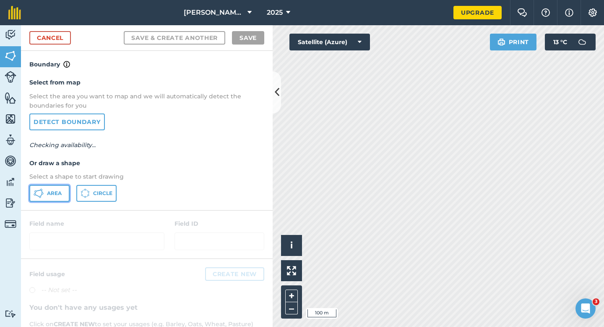
click at [55, 196] on button "Area" at bounding box center [49, 193] width 40 height 17
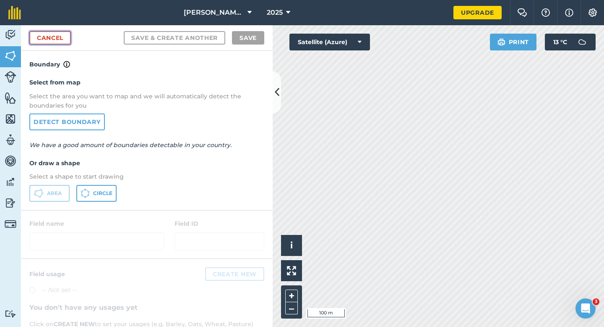
click at [43, 37] on link "Cancel" at bounding box center [50, 37] width 42 height 13
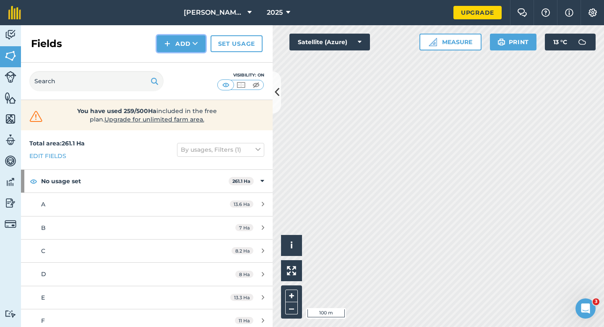
click at [191, 45] on button "Add" at bounding box center [181, 43] width 49 height 17
click at [191, 55] on link "Draw" at bounding box center [181, 62] width 46 height 18
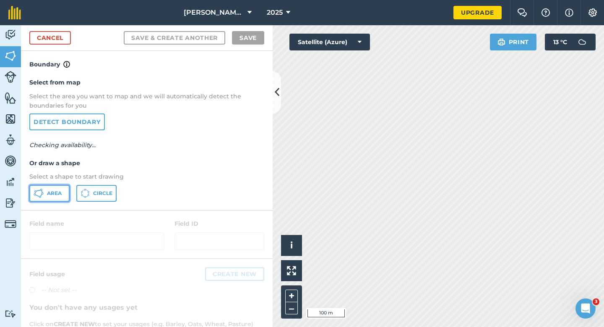
click at [68, 193] on button "Area" at bounding box center [49, 193] width 40 height 17
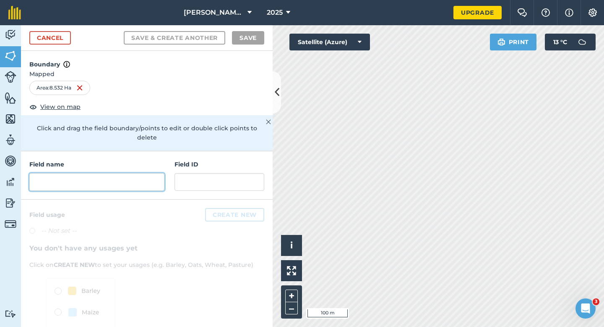
click at [149, 178] on input "text" at bounding box center [96, 182] width 135 height 18
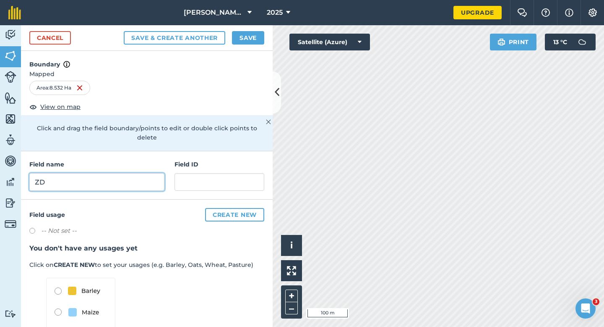
type input "ZD"
click at [240, 33] on button "Save" at bounding box center [248, 37] width 32 height 13
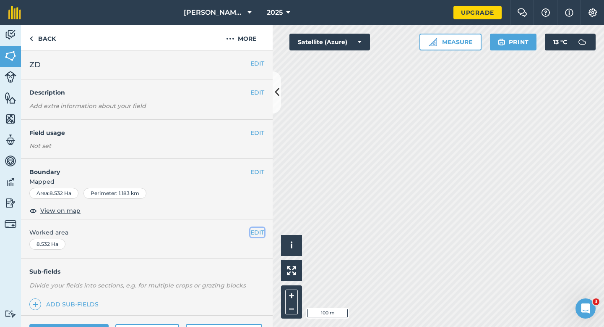
click at [259, 230] on button "EDIT" at bounding box center [258, 232] width 14 height 9
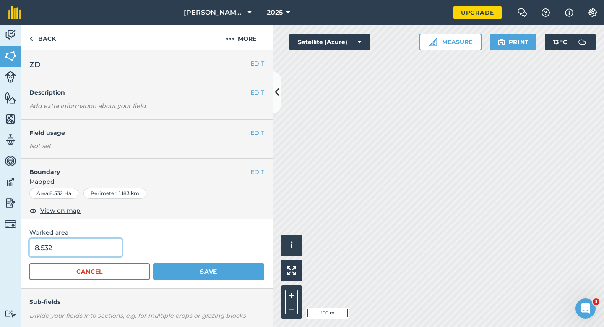
click at [100, 252] on input "8.532" at bounding box center [75, 247] width 93 height 18
type input "8.5"
click at [153, 263] on button "Save" at bounding box center [208, 271] width 111 height 17
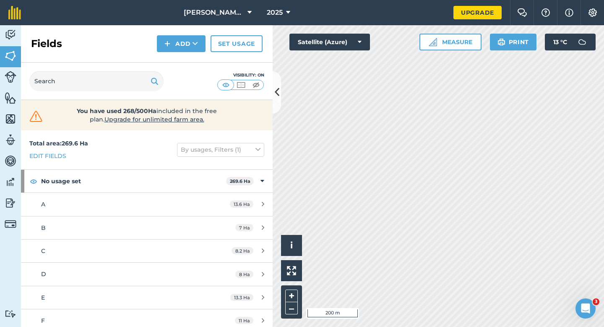
click at [171, 54] on div "Fields Add Set usage" at bounding box center [147, 43] width 252 height 37
click at [169, 40] on img at bounding box center [168, 44] width 6 height 10
click at [170, 53] on link "Draw" at bounding box center [181, 62] width 46 height 18
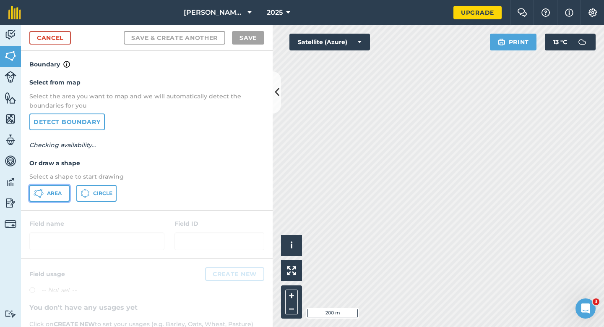
click at [56, 195] on span "Area" at bounding box center [54, 193] width 15 height 7
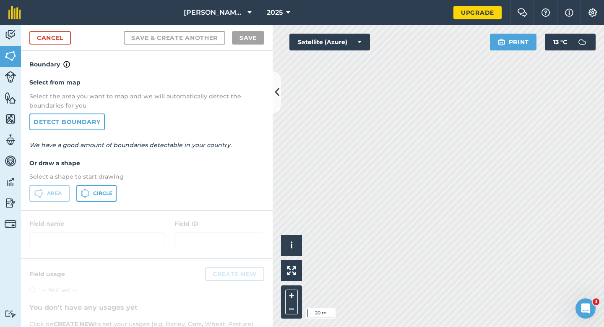
click at [76, 47] on div "Cancel Save & Create Another Save" at bounding box center [147, 38] width 252 height 26
click at [71, 44] on div "Cancel Save & Create Another Save" at bounding box center [147, 38] width 252 height 26
click at [62, 38] on link "Cancel" at bounding box center [50, 37] width 42 height 13
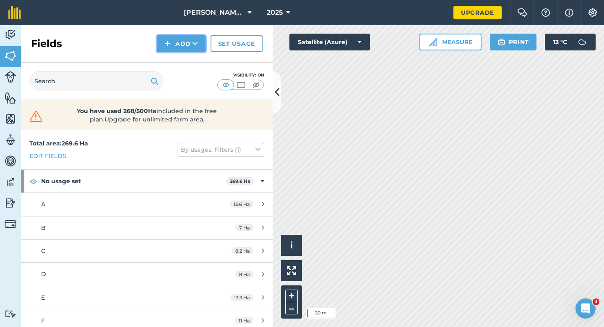
click at [187, 47] on button "Add" at bounding box center [181, 43] width 49 height 17
click at [187, 55] on link "Draw" at bounding box center [181, 62] width 46 height 18
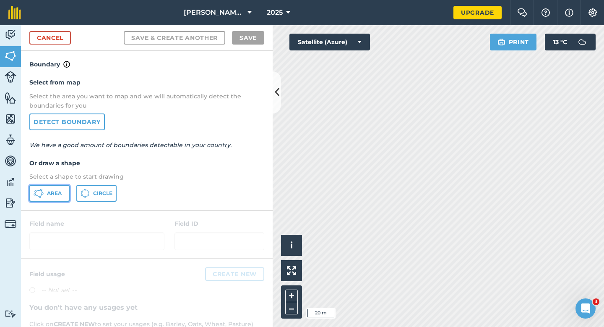
click at [52, 198] on button "Area" at bounding box center [49, 193] width 40 height 17
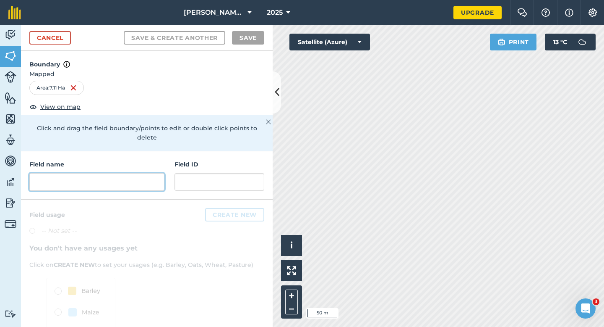
click at [84, 175] on input "text" at bounding box center [96, 182] width 135 height 18
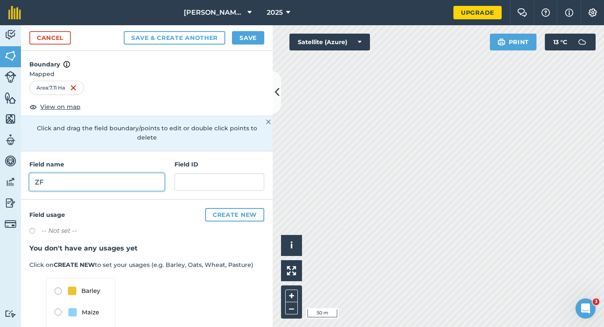
type input "ZF"
click at [244, 34] on button "Save" at bounding box center [248, 37] width 32 height 13
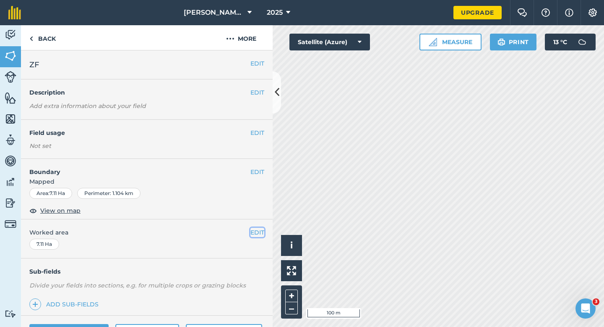
click at [257, 232] on button "EDIT" at bounding box center [258, 232] width 14 height 9
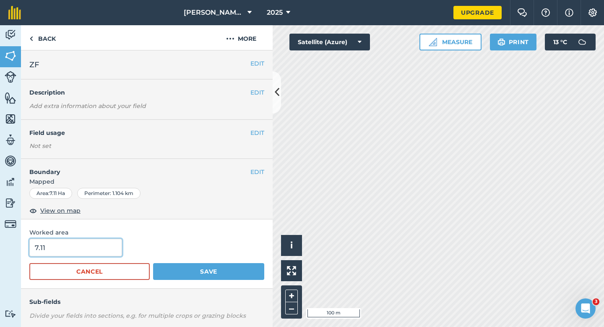
click at [84, 244] on input "7.11" at bounding box center [75, 247] width 93 height 18
type input "7"
click at [153, 263] on button "Save" at bounding box center [208, 271] width 111 height 17
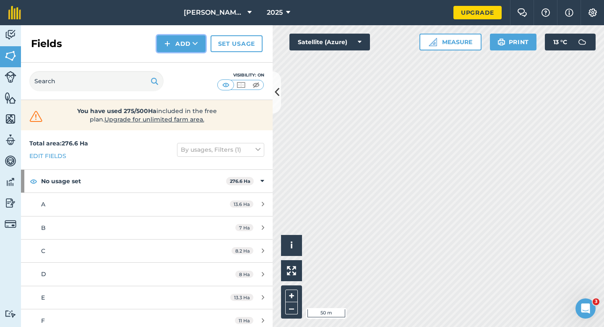
click at [174, 47] on button "Add" at bounding box center [181, 43] width 49 height 17
click at [174, 58] on link "Draw" at bounding box center [181, 62] width 46 height 18
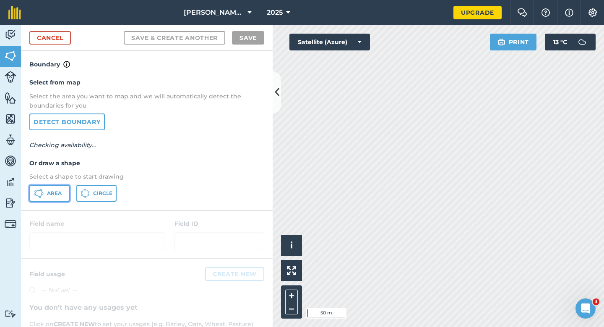
click at [56, 185] on button "Area" at bounding box center [49, 193] width 40 height 17
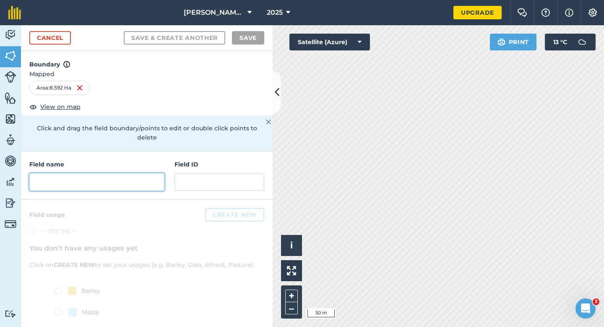
click at [136, 173] on input "text" at bounding box center [96, 182] width 135 height 18
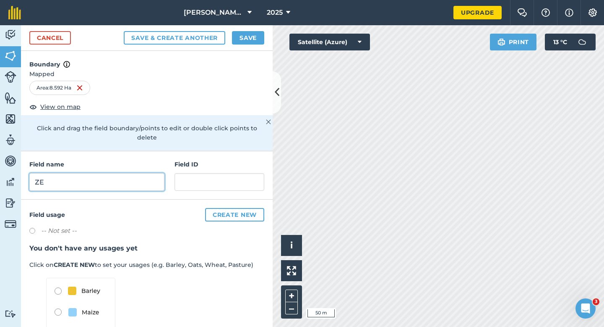
type input "ZE"
click at [253, 40] on button "Save" at bounding box center [248, 37] width 32 height 13
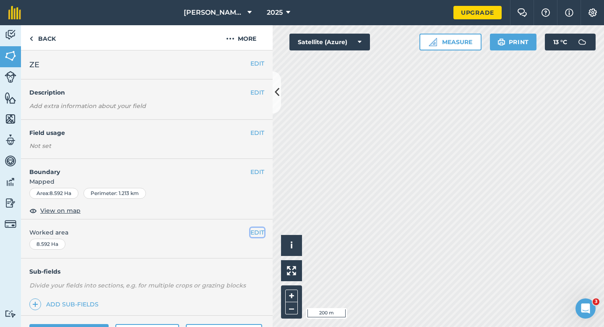
click at [258, 230] on button "EDIT" at bounding box center [258, 232] width 14 height 9
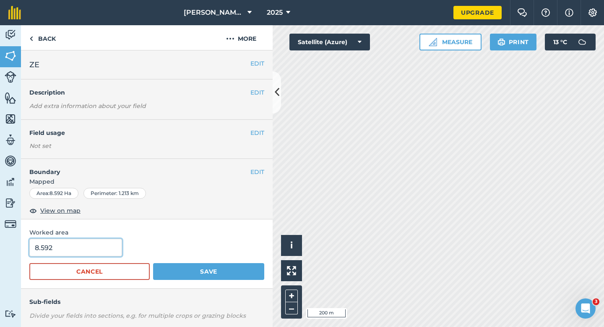
click at [92, 243] on input "8.592" at bounding box center [75, 247] width 93 height 18
type input "8.5"
click at [153, 263] on button "Save" at bounding box center [208, 271] width 111 height 17
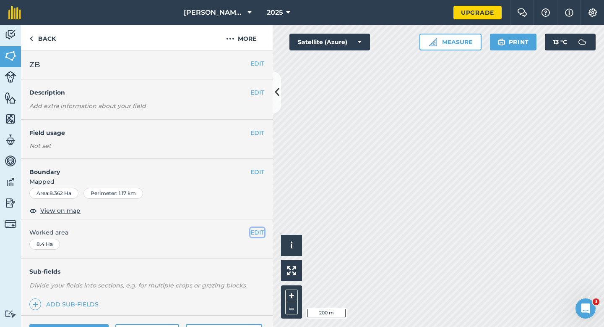
click at [262, 232] on button "EDIT" at bounding box center [258, 232] width 14 height 9
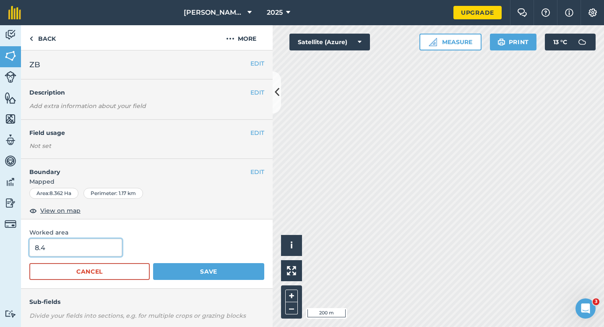
click at [112, 243] on input "8.4" at bounding box center [75, 247] width 93 height 18
click at [112, 254] on input "8.4" at bounding box center [75, 247] width 93 height 18
type input "8.5"
click at [153, 263] on button "Save" at bounding box center [208, 271] width 111 height 17
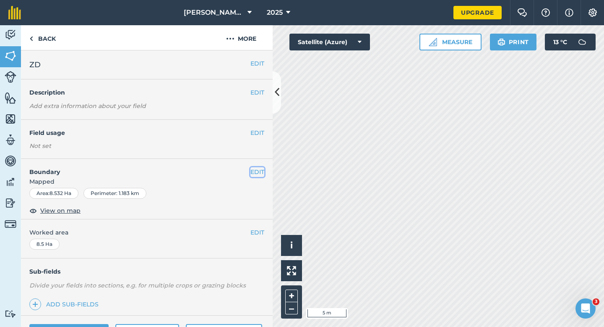
click at [255, 170] on button "EDIT" at bounding box center [258, 171] width 14 height 9
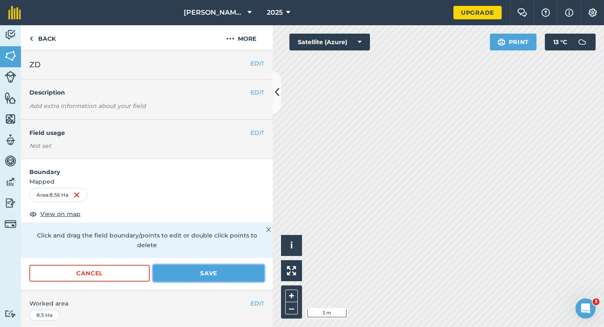
click at [225, 265] on button "Save" at bounding box center [208, 272] width 111 height 17
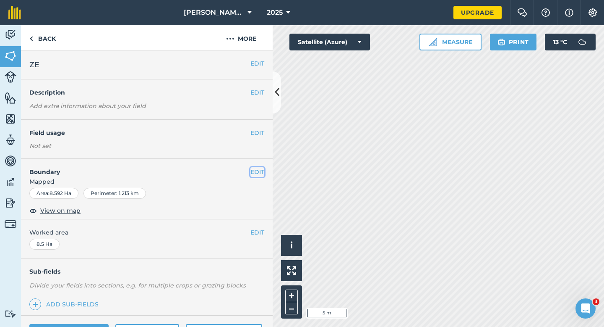
click at [251, 172] on button "EDIT" at bounding box center [258, 171] width 14 height 9
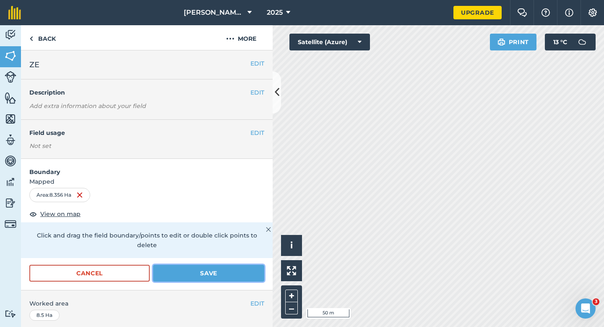
click at [248, 266] on button "Save" at bounding box center [208, 272] width 111 height 17
